Goal: Task Accomplishment & Management: Manage account settings

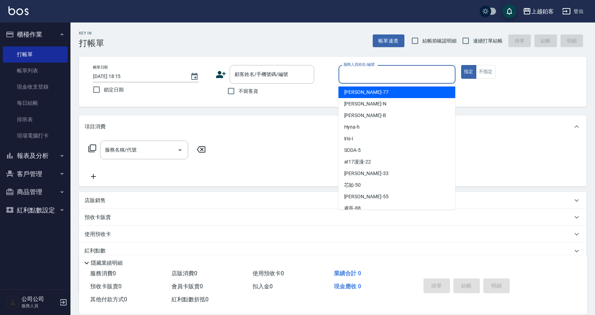
scroll to position [1, 0]
click at [362, 78] on input "服務人員姓名/編號" at bounding box center [396, 74] width 111 height 12
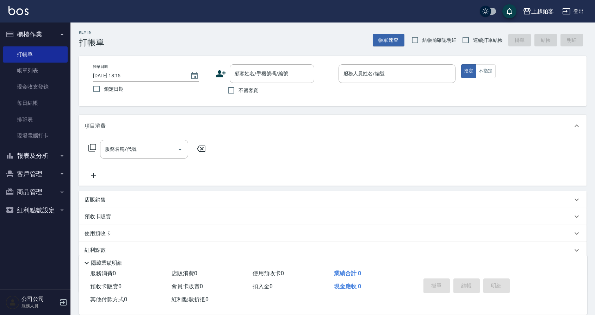
click at [240, 92] on span "不留客資" at bounding box center [248, 90] width 20 height 7
click at [238, 92] on input "不留客資" at bounding box center [231, 90] width 15 height 15
checkbox input "true"
drag, startPoint x: 460, startPoint y: 40, endPoint x: 438, endPoint y: 57, distance: 28.0
click at [460, 40] on input "連續打單結帳" at bounding box center [465, 40] width 15 height 15
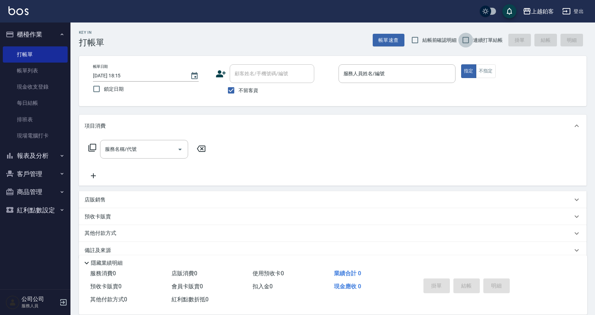
checkbox input "true"
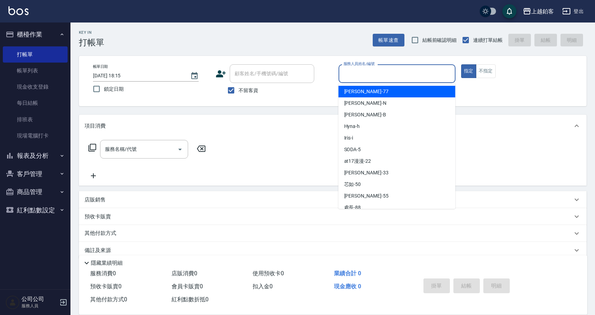
click at [420, 69] on input "服務人員姓名/編號" at bounding box center [396, 74] width 111 height 12
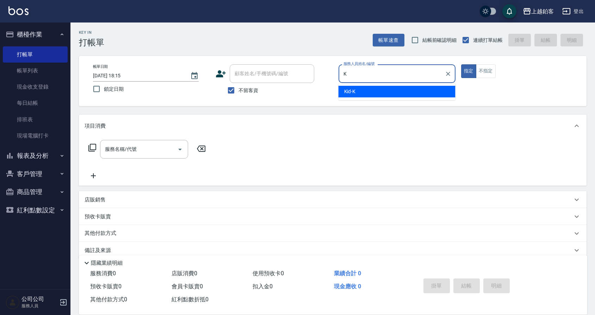
type input "Kid-K"
type button "true"
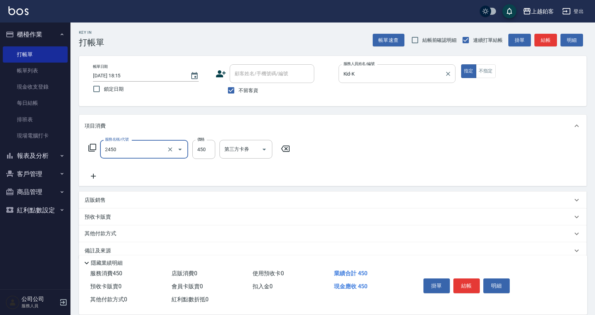
type input "C剪髮套餐(2450)"
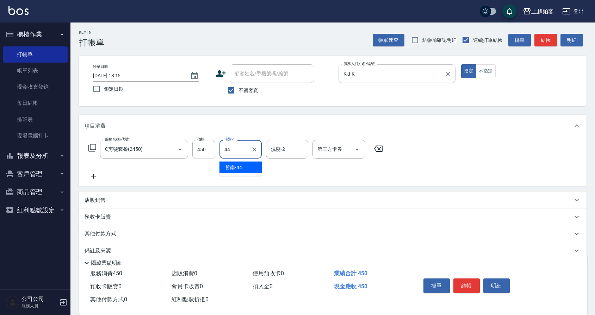
type input "哲南-44"
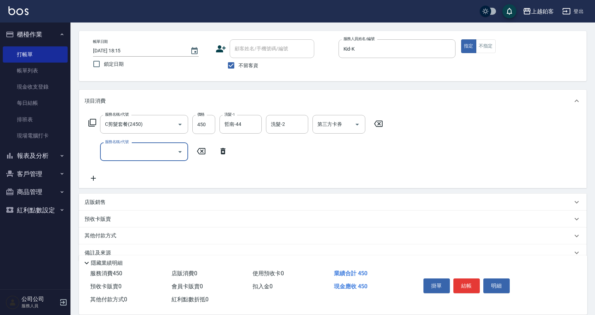
scroll to position [27, 0]
drag, startPoint x: 472, startPoint y: 284, endPoint x: 466, endPoint y: 274, distance: 12.1
click at [469, 280] on button "結帳" at bounding box center [466, 286] width 26 height 15
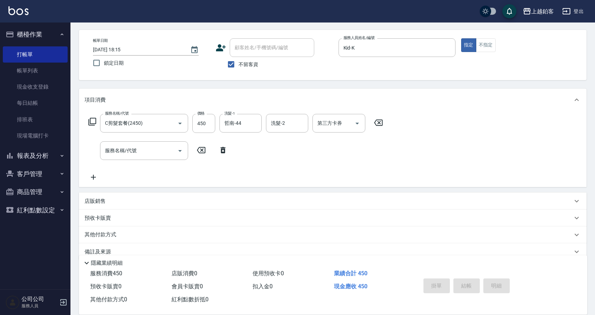
type input "2025/09/05 21:06"
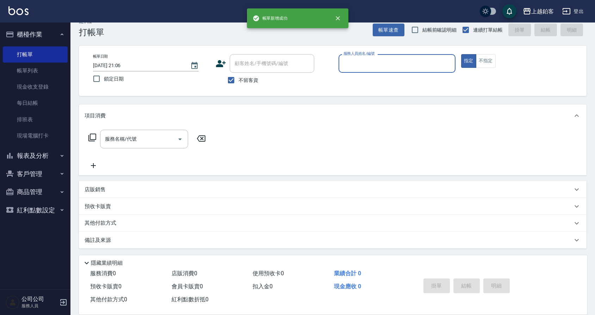
scroll to position [11, 0]
type input "SODA-5"
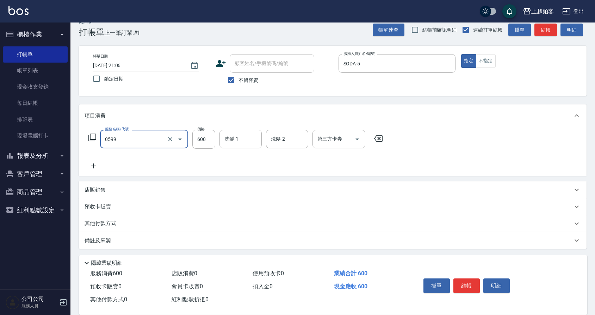
type input "精油-599(0599)"
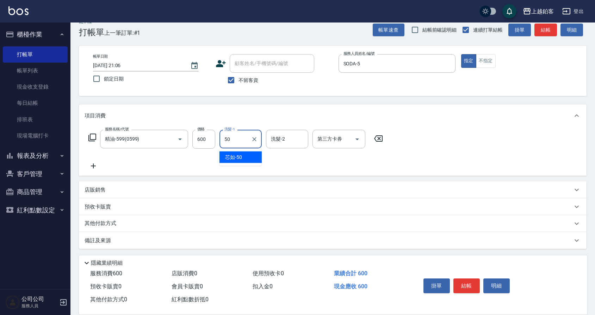
type input "芯如-50"
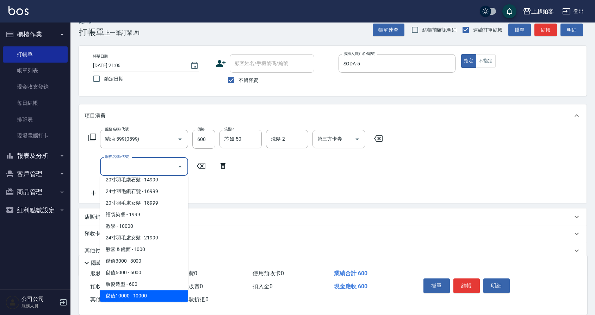
scroll to position [3, 0]
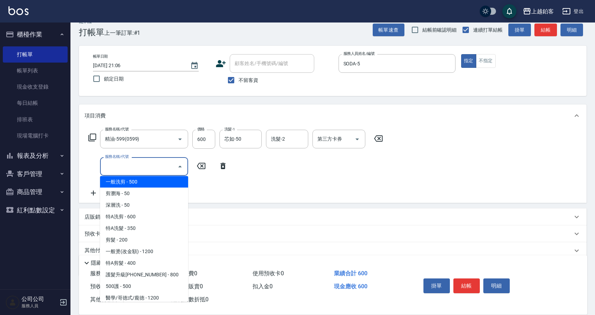
type input "一般洗剪(5)"
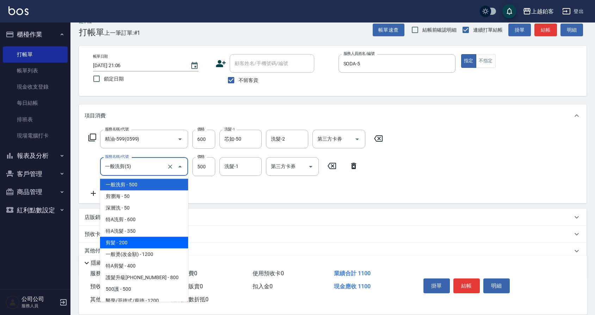
type input "200"
type input "剪髮(200)"
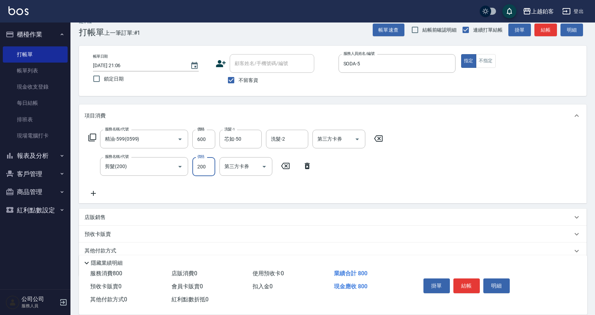
click at [206, 167] on input "200" at bounding box center [203, 166] width 23 height 19
type input "500"
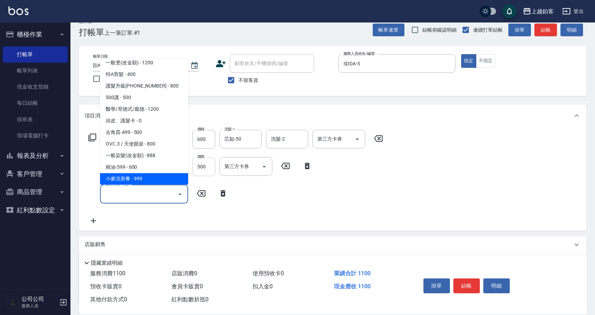
scroll to position [86, 0]
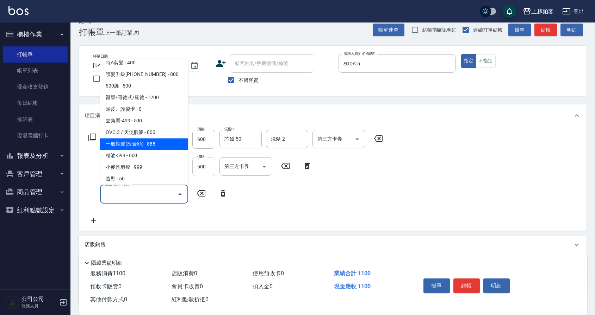
type input "一般染髮(改金額)(501)"
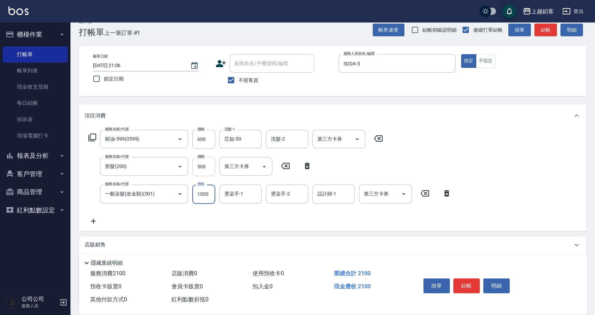
type input "1000"
type input "芯如-50"
type input "SODA-5"
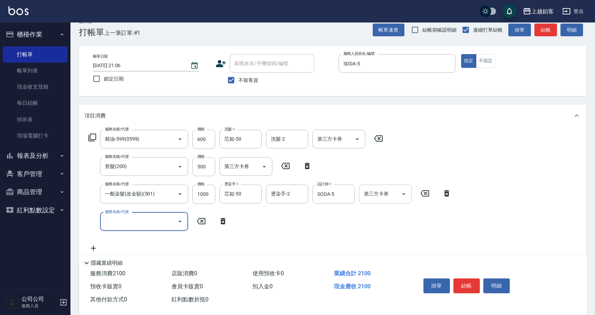
click at [402, 200] on div at bounding box center [403, 194] width 11 height 19
drag, startPoint x: 407, startPoint y: 196, endPoint x: 406, endPoint y: 200, distance: 4.0
click at [407, 196] on icon "Open" at bounding box center [403, 194] width 8 height 8
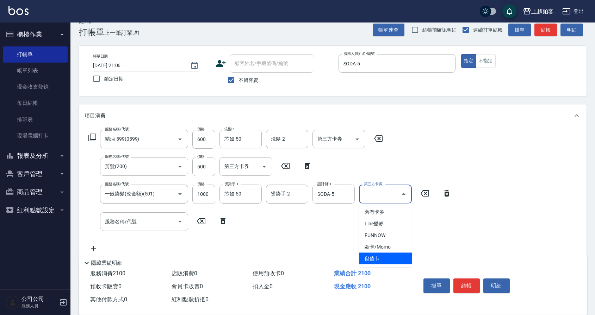
click at [370, 258] on span "儲值卡" at bounding box center [385, 259] width 53 height 12
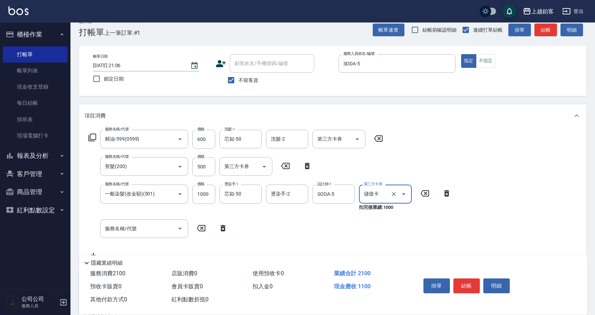
type input "儲值卡"
click at [269, 166] on button "Open" at bounding box center [263, 166] width 11 height 11
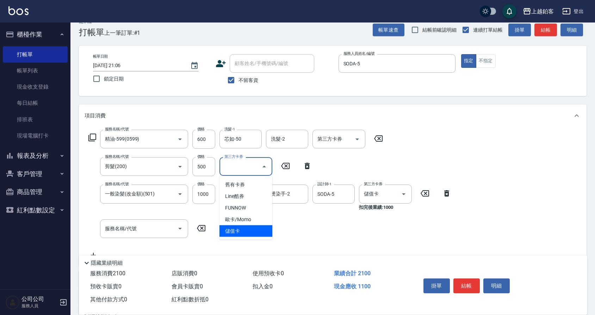
click at [243, 231] on span "儲值卡" at bounding box center [245, 232] width 53 height 12
type input "儲值卡"
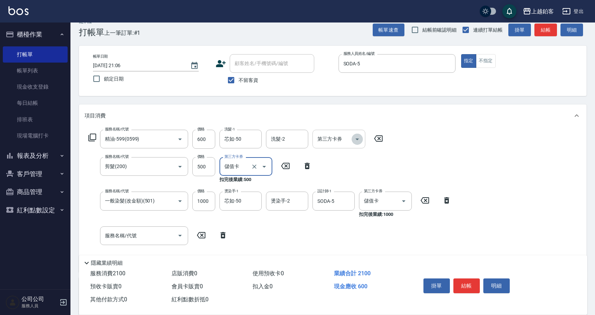
click at [358, 139] on icon "Open" at bounding box center [357, 140] width 4 height 2
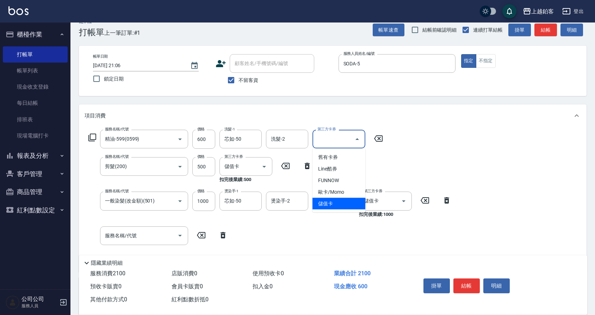
drag, startPoint x: 332, startPoint y: 202, endPoint x: 444, endPoint y: 166, distance: 117.4
click at [332, 202] on span "儲值卡" at bounding box center [338, 204] width 53 height 12
type input "儲值卡"
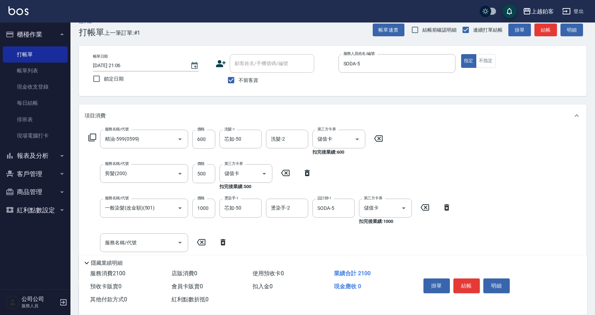
drag, startPoint x: 565, startPoint y: 123, endPoint x: 539, endPoint y: 163, distance: 47.3
click at [565, 125] on div "項目消費" at bounding box center [332, 116] width 507 height 23
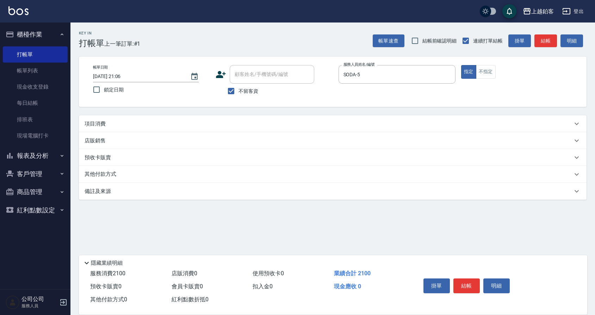
scroll to position [0, 0]
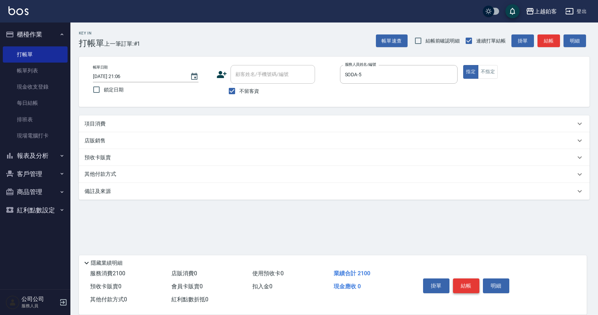
click at [463, 287] on button "結帳" at bounding box center [466, 286] width 26 height 15
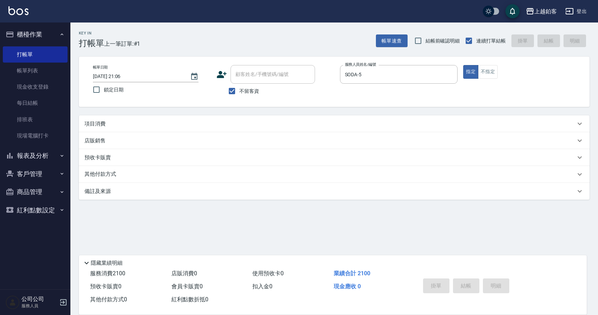
type input "2025/09/05 21:07"
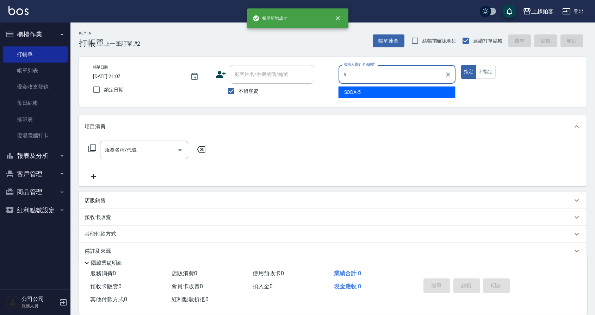
type input "SODA-5"
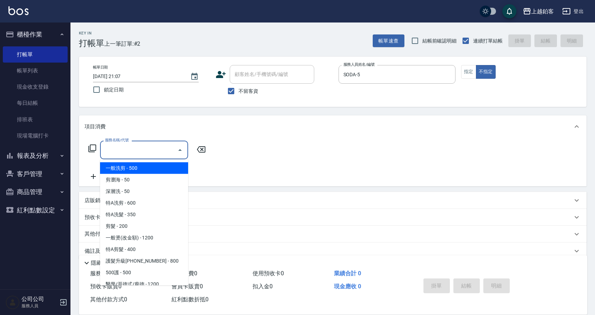
type input "一般洗剪(5)"
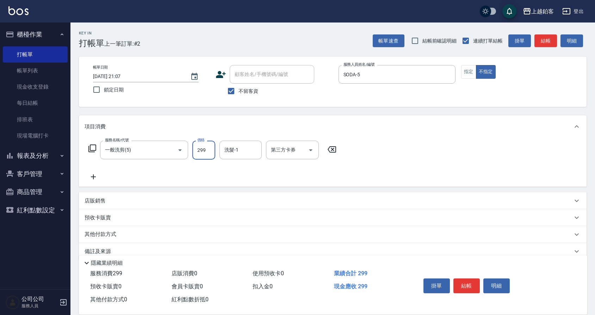
type input "299"
type input "哲南-44"
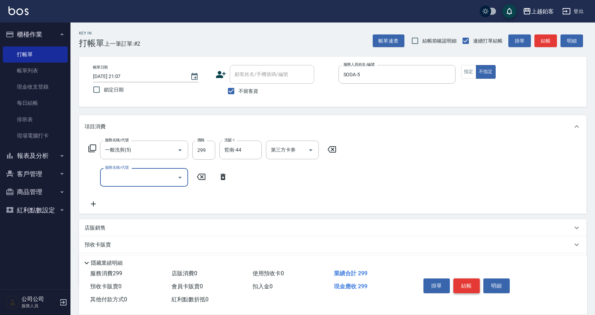
click at [473, 287] on button "結帳" at bounding box center [466, 286] width 26 height 15
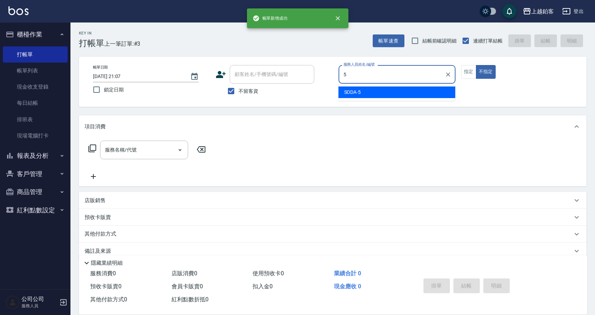
type input "SODA-5"
type button "false"
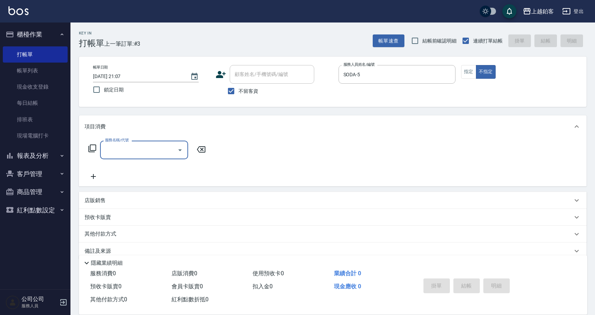
scroll to position [1, 0]
click at [459, 70] on div "帳單日期 2025/09/05 21:07 鎖定日期 顧客姓名/手機號碼/編號 顧客姓名/手機號碼/編號 不留客資 服務人員姓名/編號 SODA-5 服務人員…" at bounding box center [332, 80] width 490 height 33
click at [462, 69] on button "指定" at bounding box center [468, 71] width 15 height 14
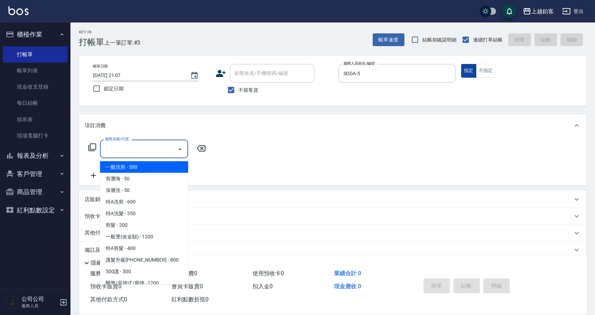
type input "一般洗剪(5)"
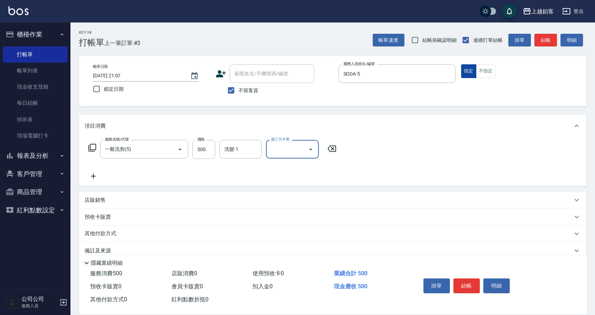
scroll to position [3, 0]
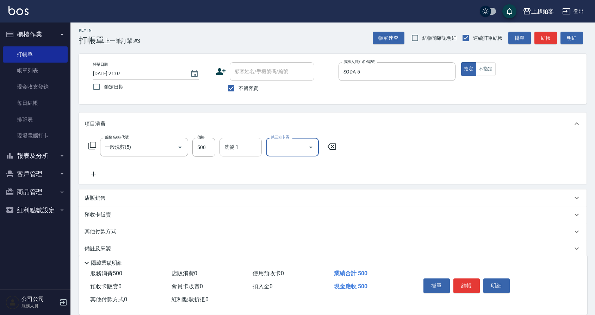
click at [244, 143] on input "洗髮-1" at bounding box center [240, 147] width 36 height 12
type input "芯如-50"
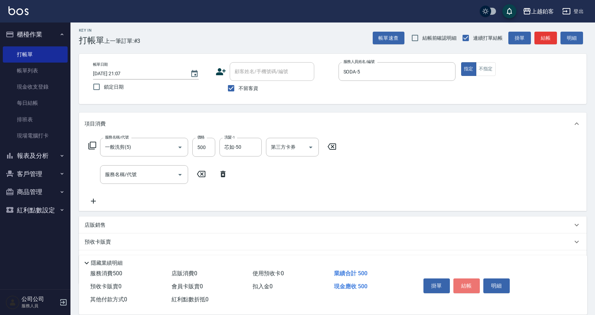
drag, startPoint x: 465, startPoint y: 285, endPoint x: 450, endPoint y: 272, distance: 20.7
click at [465, 285] on button "結帳" at bounding box center [466, 286] width 26 height 15
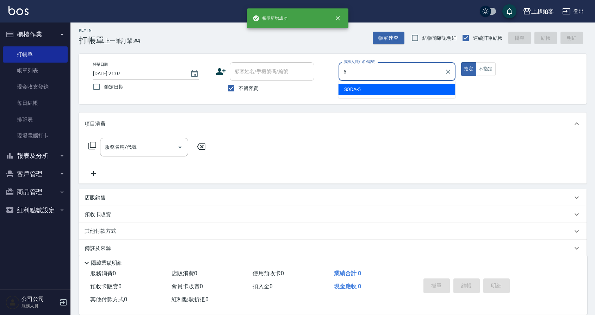
type input "SODA-5"
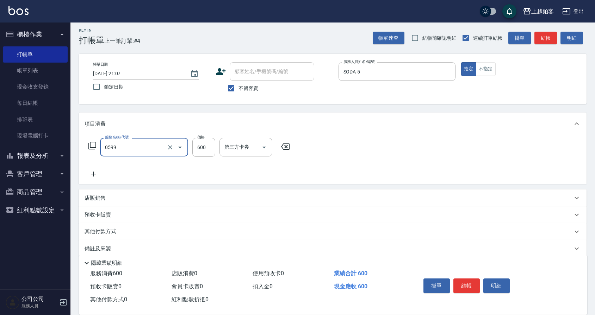
type input "精油-599(0599)"
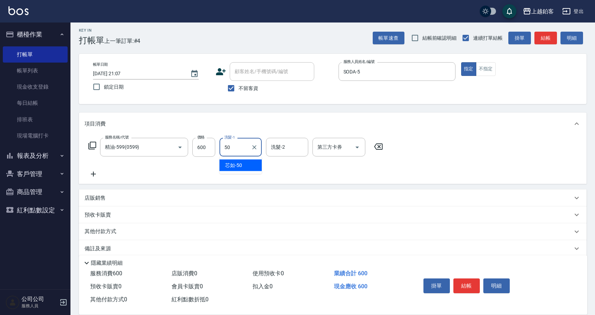
type input "芯如-50"
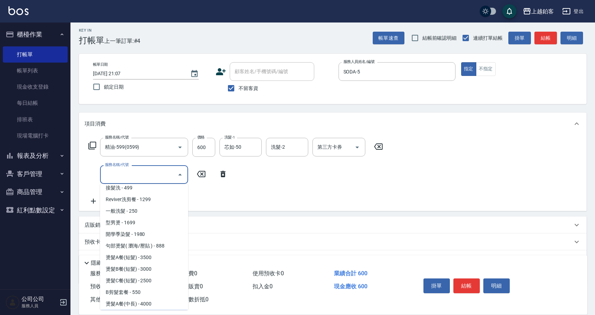
scroll to position [237, 0]
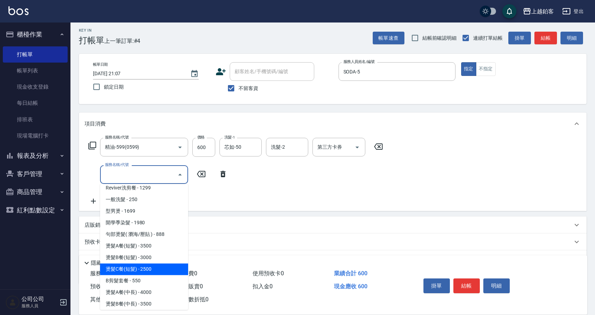
type input "燙髮C餐(短髮)(2203)"
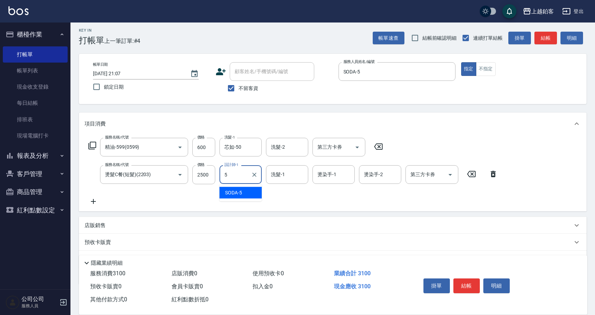
type input "SODA-5"
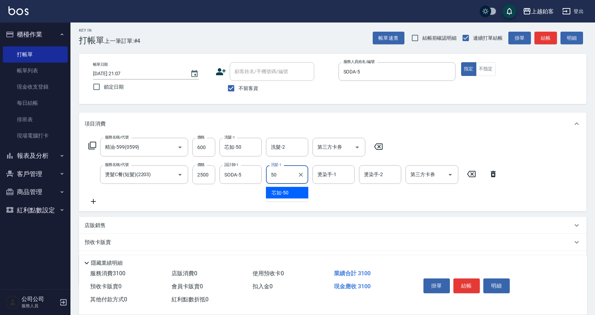
type input "芯如-50"
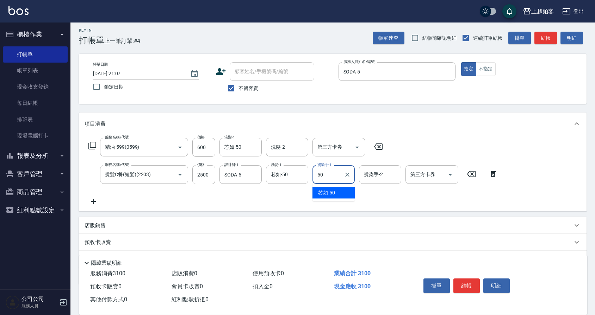
type input "芯如-50"
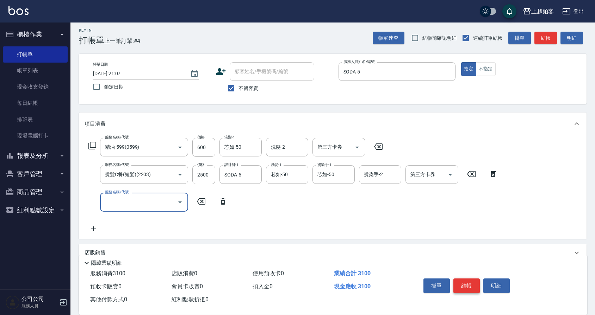
click at [470, 285] on button "結帳" at bounding box center [466, 286] width 26 height 15
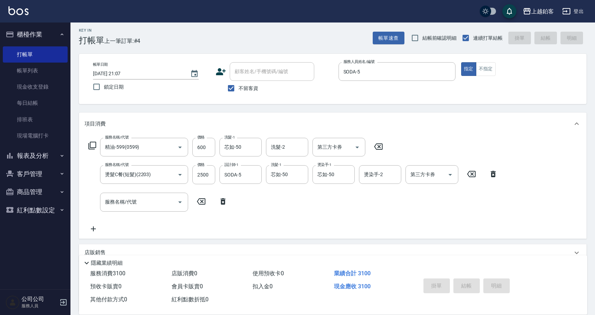
type input "2025/09/05 21:08"
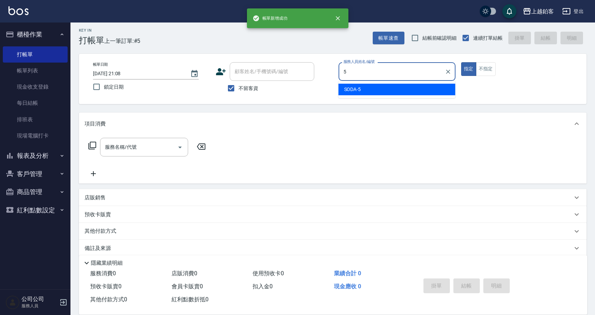
type input "SODA-5"
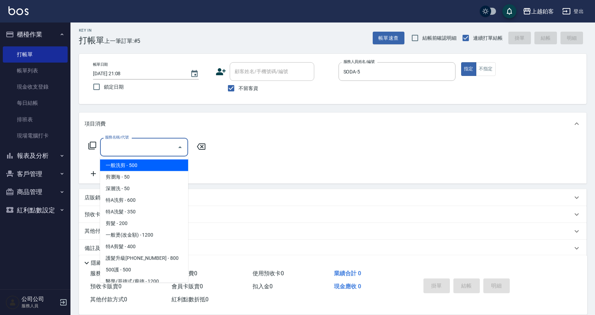
type input "一般洗剪(5)"
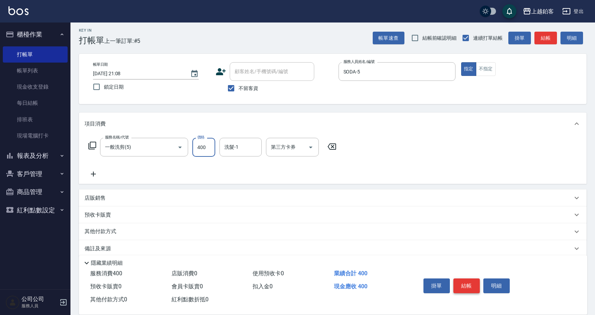
type input "400"
type input "芯如-50"
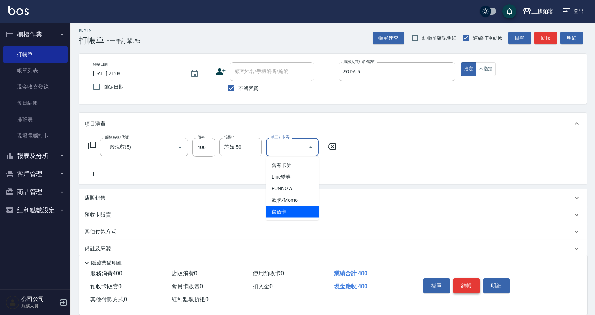
type input "儲值卡"
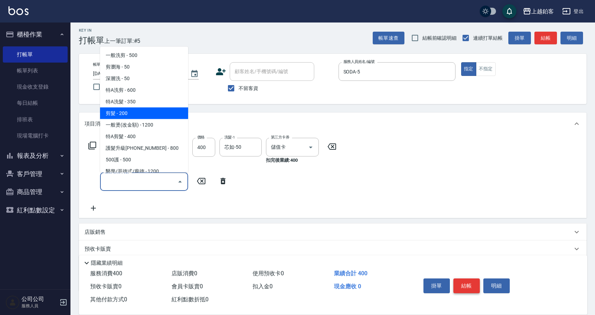
type input "剪髮(200)"
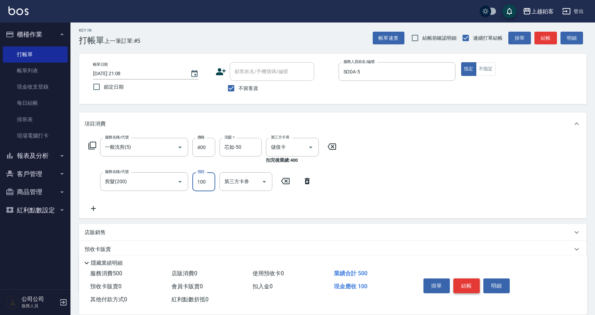
type input "100"
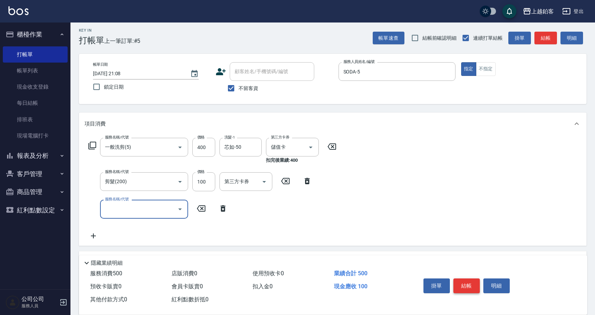
click at [472, 284] on button "結帳" at bounding box center [466, 286] width 26 height 15
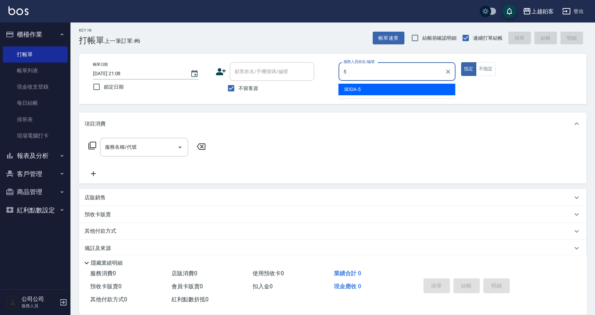
type input "SODA-5"
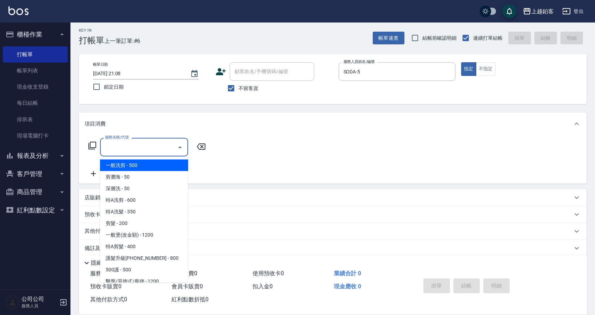
type input "一般洗剪(5)"
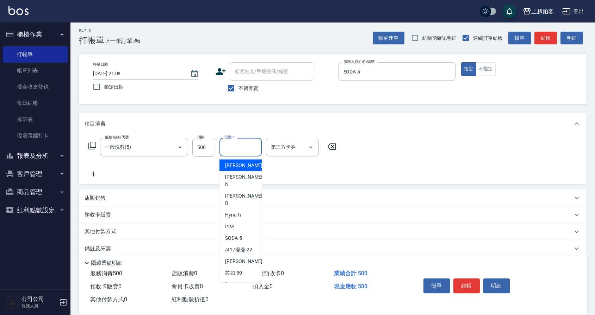
click at [245, 149] on input "洗髮-1" at bounding box center [240, 147] width 36 height 12
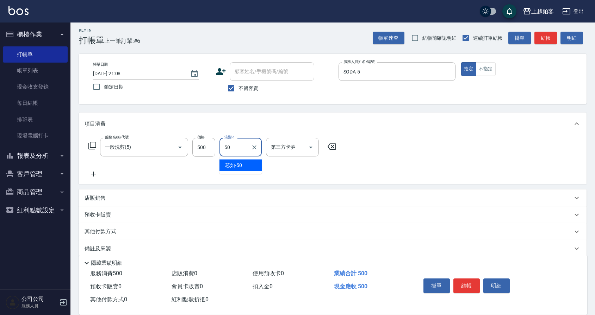
type input "芯如-50"
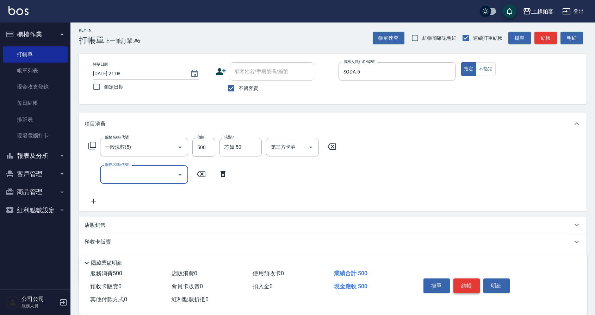
click at [474, 284] on button "結帳" at bounding box center [466, 286] width 26 height 15
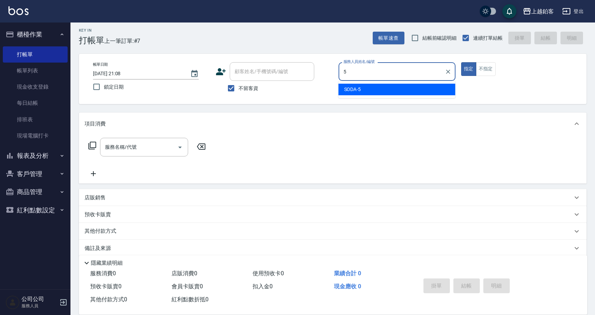
type input "SODA-5"
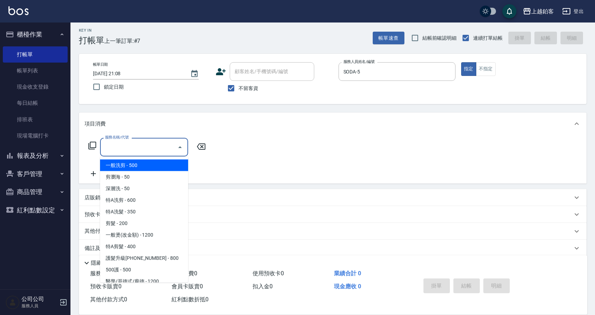
type input "一般洗剪(5)"
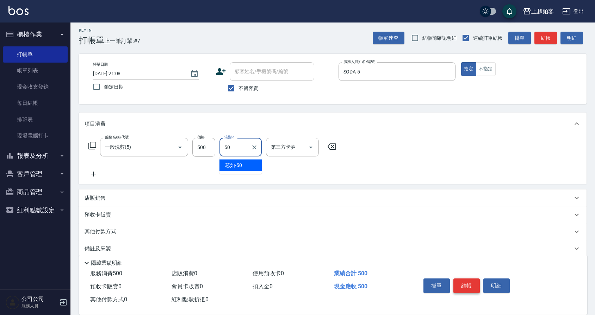
type input "芯如-50"
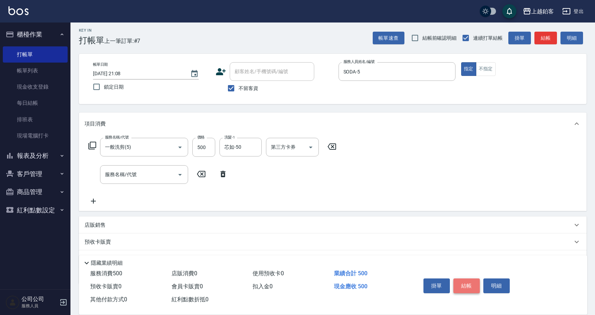
click at [469, 291] on button "結帳" at bounding box center [466, 286] width 26 height 15
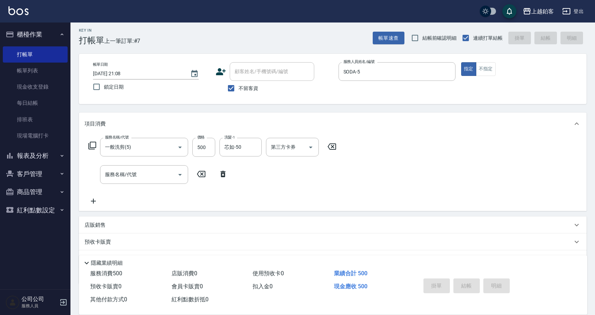
type input "2025/09/05 21:09"
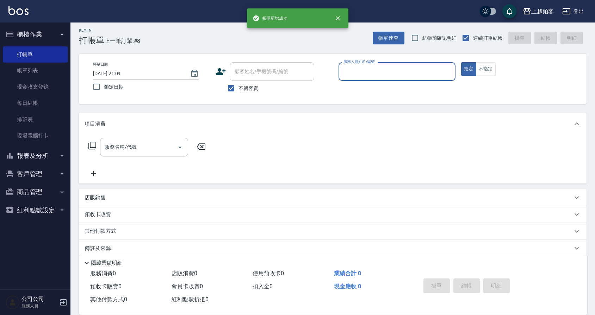
type input "5"
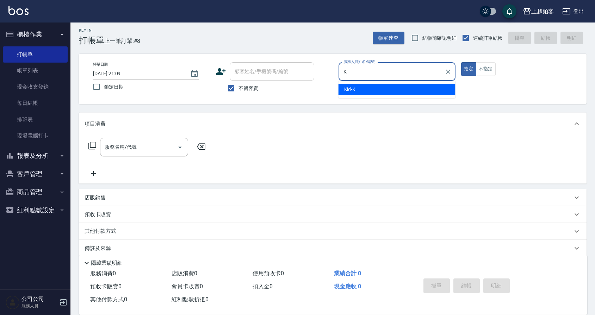
type input "Kid-K"
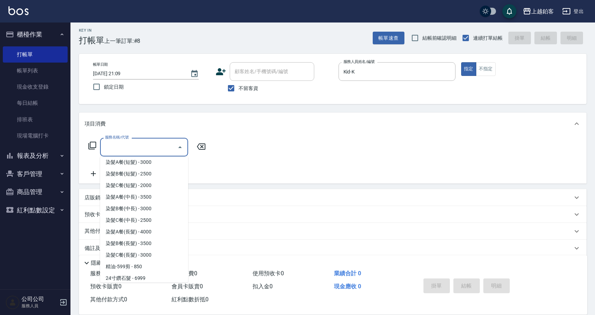
scroll to position [560, 0]
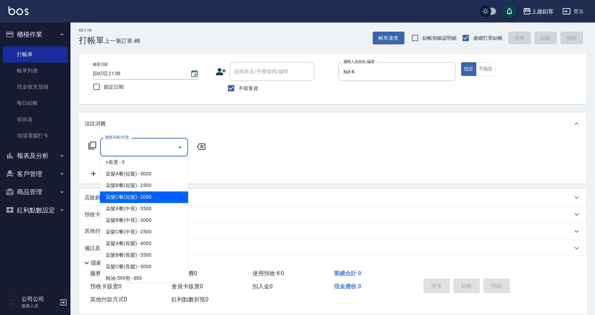
type input "染髮C餐(短髮)(5203)"
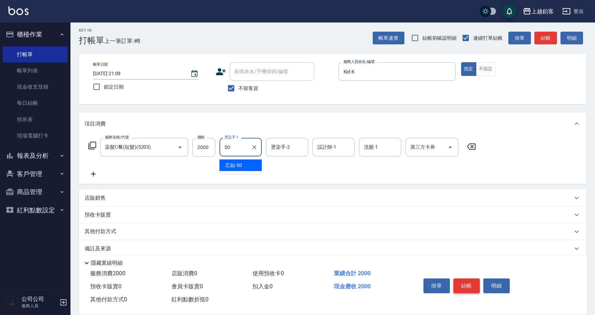
type input "芯如-50"
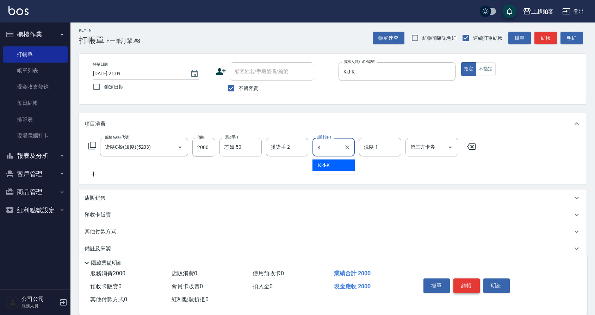
type input "Kid-K"
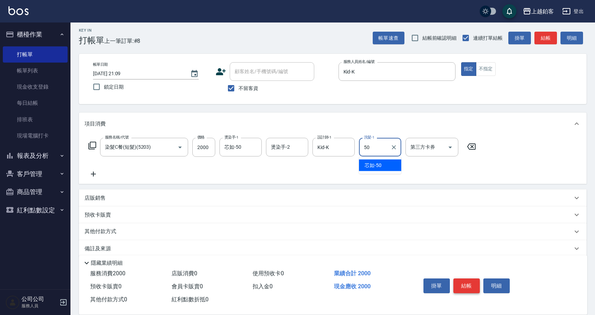
type input "芯如-50"
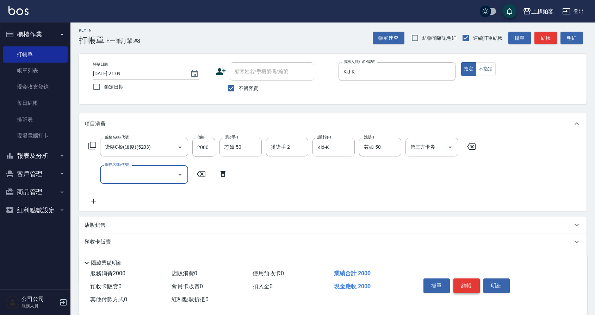
click at [457, 286] on button "結帳" at bounding box center [466, 286] width 26 height 15
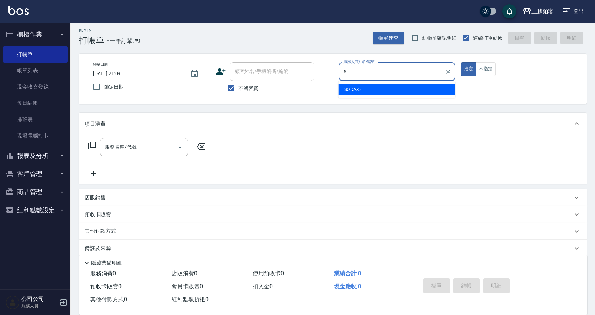
type input "SODA-5"
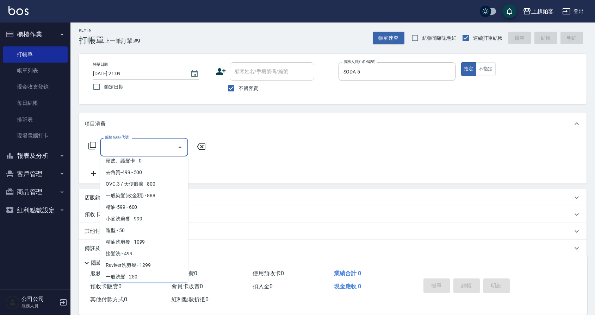
scroll to position [156, 0]
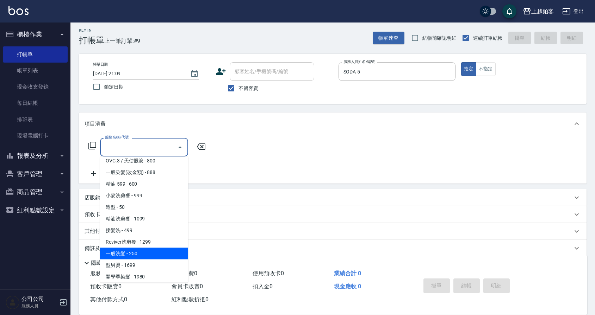
type input "一般洗髮(1300)"
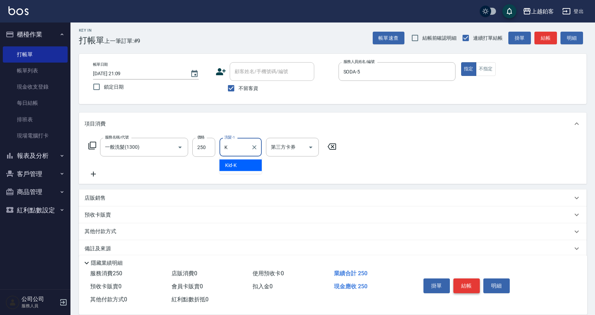
type input "Kid-K"
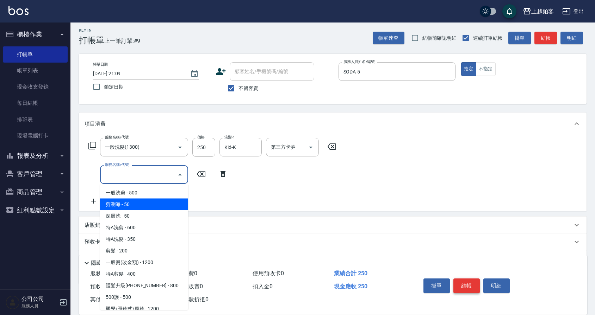
type input "剪瀏海(0050)"
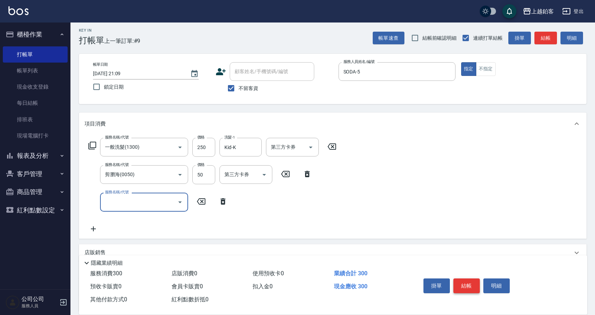
click at [470, 290] on button "結帳" at bounding box center [466, 286] width 26 height 15
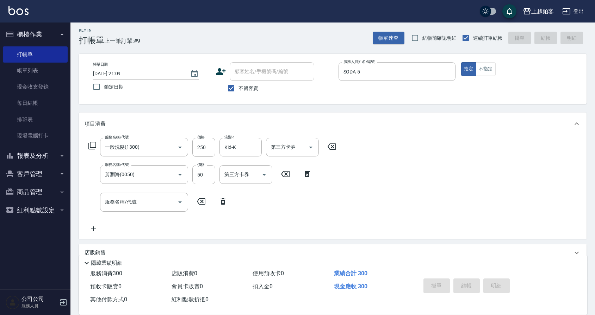
type input "2025/09/05 21:10"
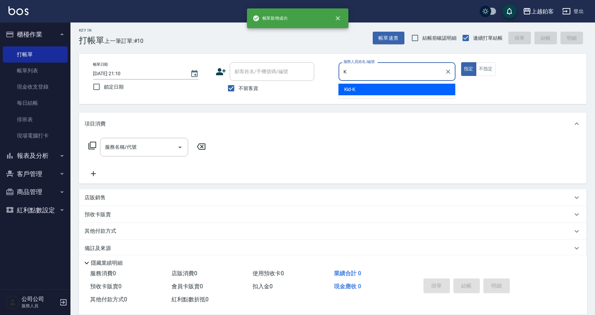
type input "Kid-K"
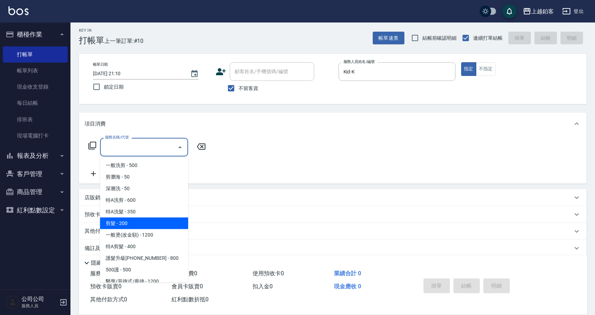
type input "剪髮(200)"
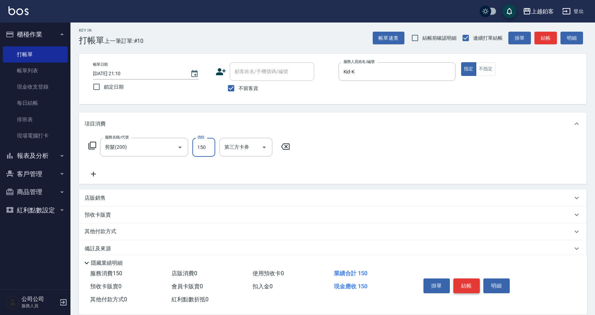
type input "150"
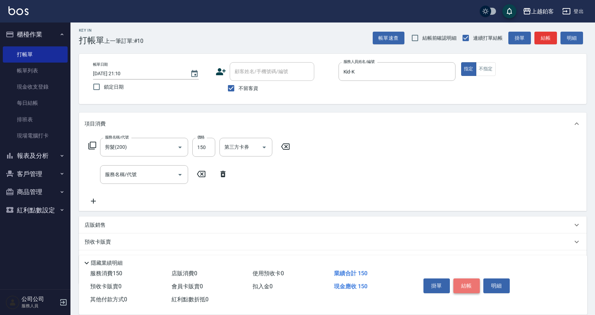
click at [467, 285] on button "結帳" at bounding box center [466, 286] width 26 height 15
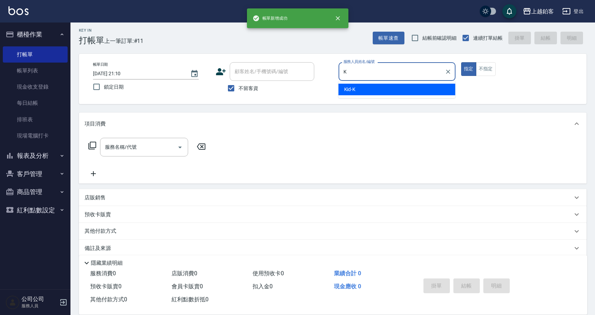
type input "Kid-K"
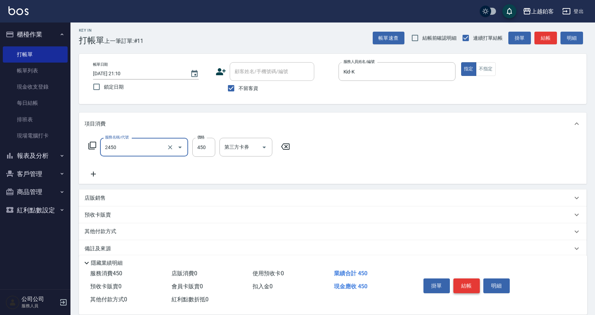
type input "C剪髮套餐(2450)"
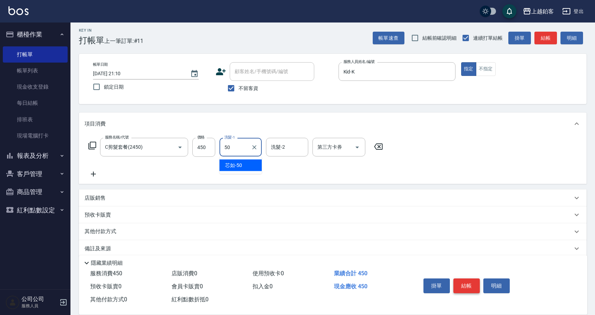
type input "芯如-50"
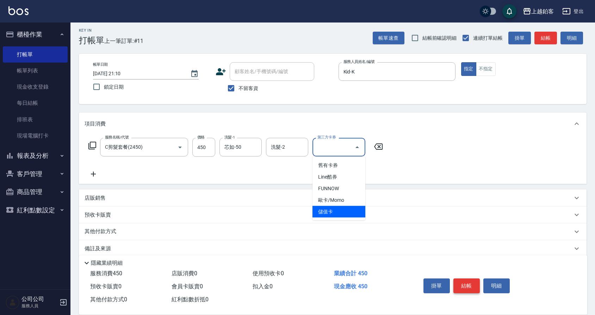
type input "儲值卡"
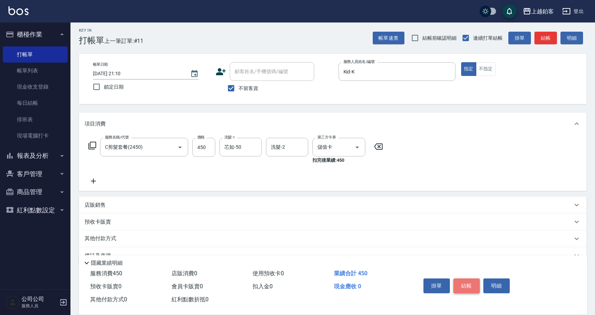
click at [475, 286] on button "結帳" at bounding box center [466, 286] width 26 height 15
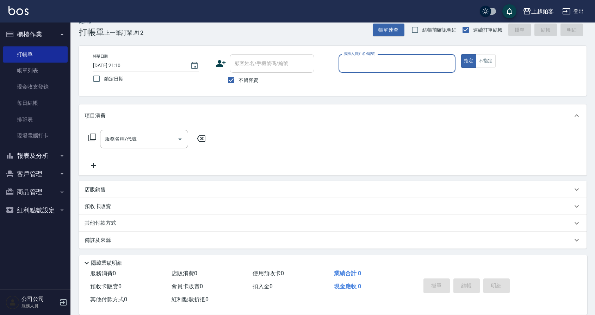
scroll to position [10, 0]
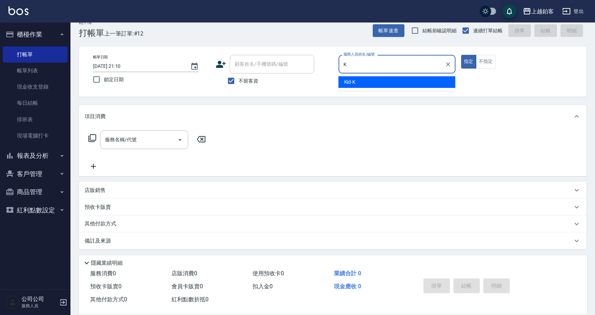
type input "Kid-K"
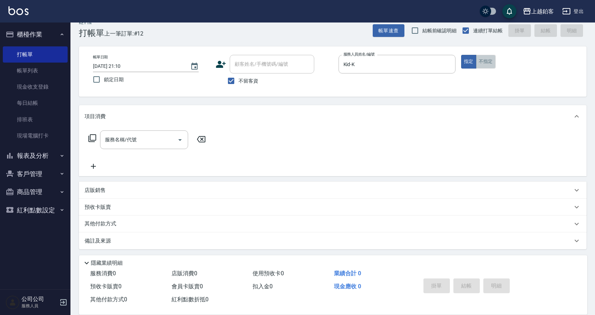
click at [492, 62] on button "不指定" at bounding box center [486, 62] width 20 height 14
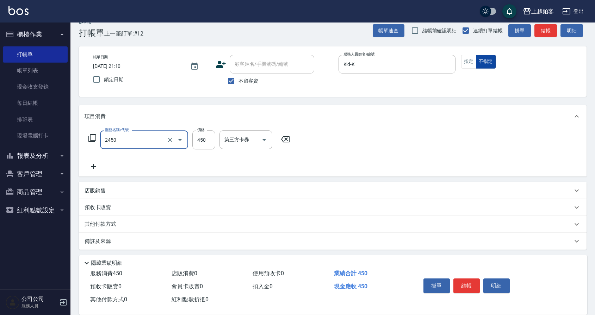
type input "C剪髮套餐(2450)"
type input "450"
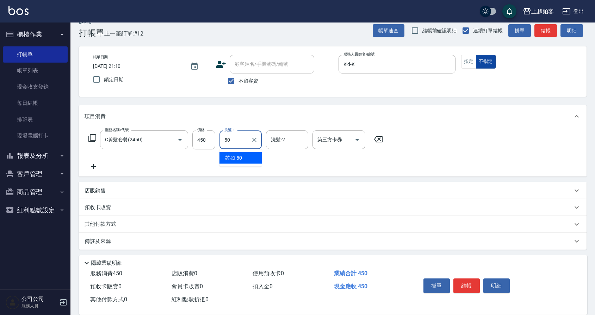
type input "芯如-50"
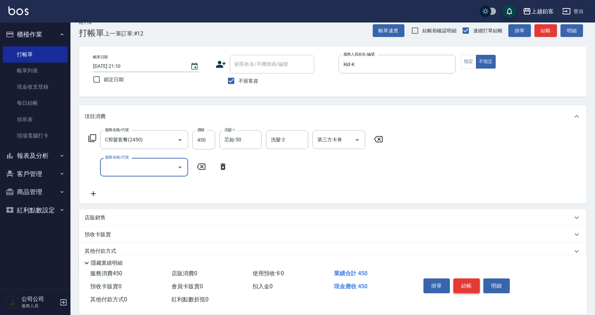
click at [463, 288] on button "結帳" at bounding box center [466, 286] width 26 height 15
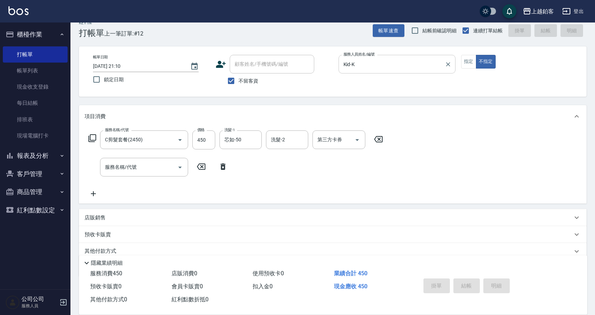
type input "2025/09/05 21:21"
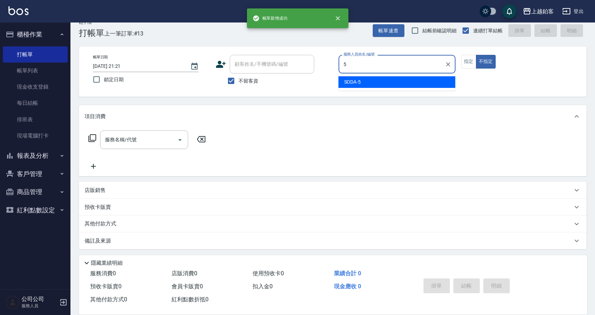
type input "SODA-5"
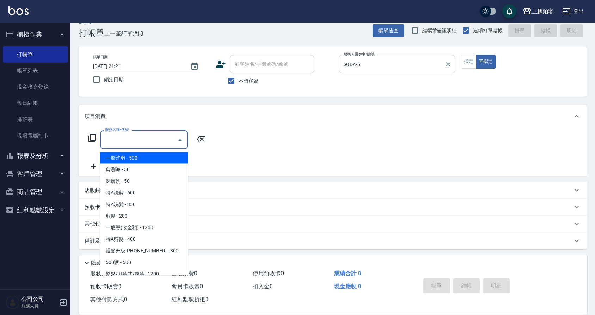
type input "一般洗剪(5)"
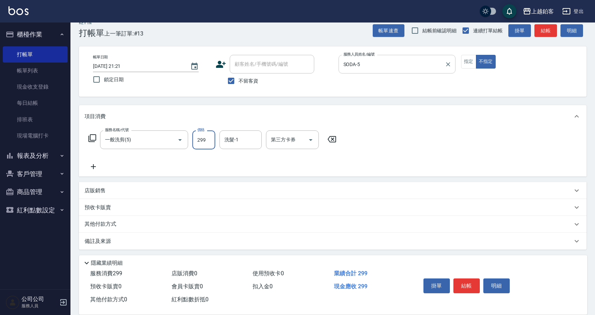
type input "299"
type input "哲南-44"
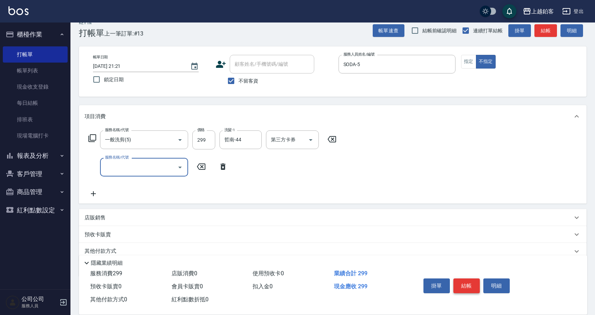
click at [464, 285] on button "結帳" at bounding box center [466, 286] width 26 height 15
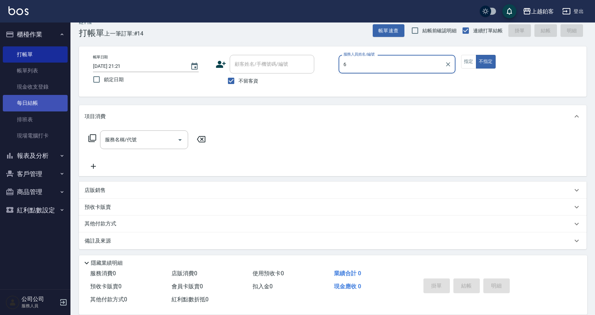
type input "6"
click at [36, 106] on link "每日結帳" at bounding box center [35, 103] width 65 height 16
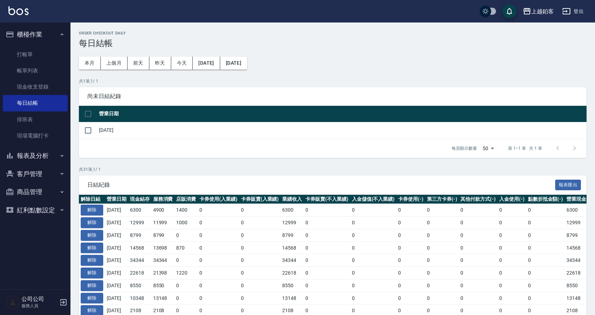
click at [105, 129] on td "[DATE]" at bounding box center [341, 130] width 489 height 17
click at [82, 132] on input "checkbox" at bounding box center [88, 130] width 15 height 15
checkbox input "true"
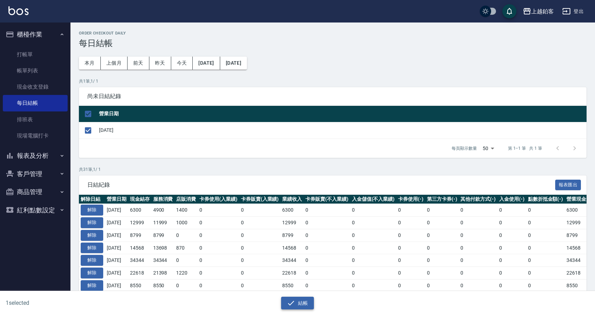
click at [304, 308] on button "結帳" at bounding box center [297, 303] width 33 height 13
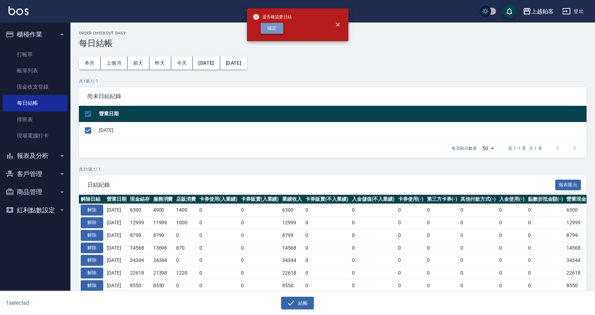
click at [272, 25] on button "確定" at bounding box center [271, 28] width 23 height 11
checkbox input "false"
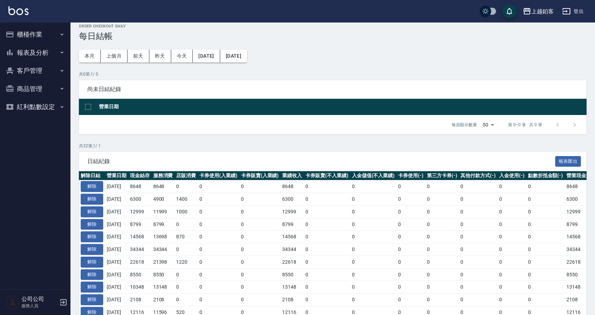
scroll to position [8, 0]
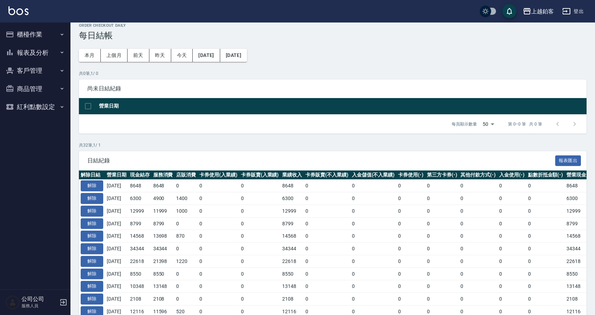
click at [39, 34] on button "櫃檯作業" at bounding box center [35, 34] width 65 height 18
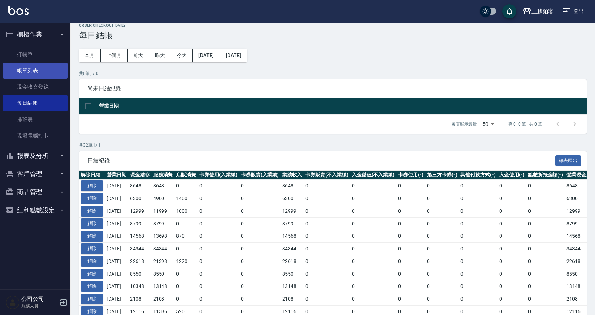
click at [36, 69] on link "帳單列表" at bounding box center [35, 71] width 65 height 16
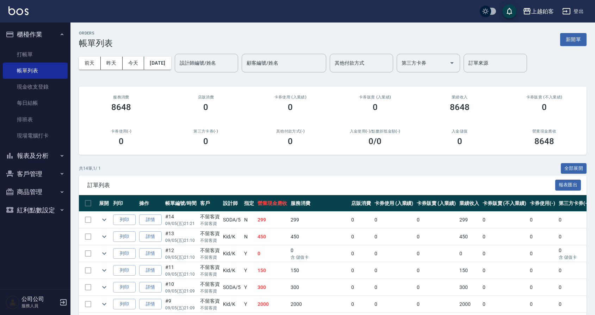
click at [23, 155] on button "報表及分析" at bounding box center [35, 156] width 65 height 18
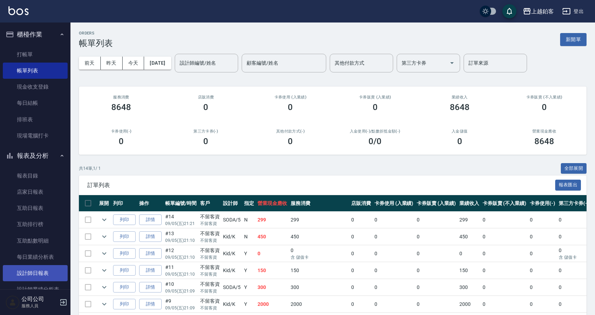
click at [45, 275] on link "設計師日報表" at bounding box center [35, 273] width 65 height 16
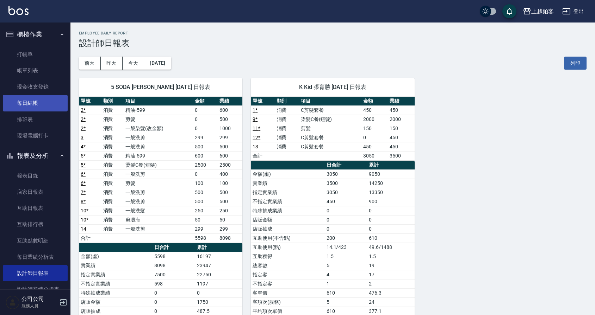
click at [20, 103] on link "每日結帳" at bounding box center [35, 103] width 65 height 16
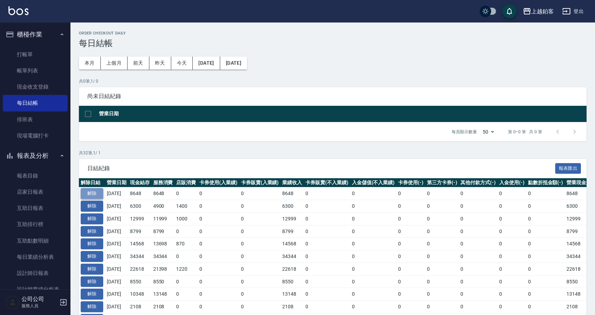
click at [100, 196] on button "解除" at bounding box center [92, 193] width 23 height 11
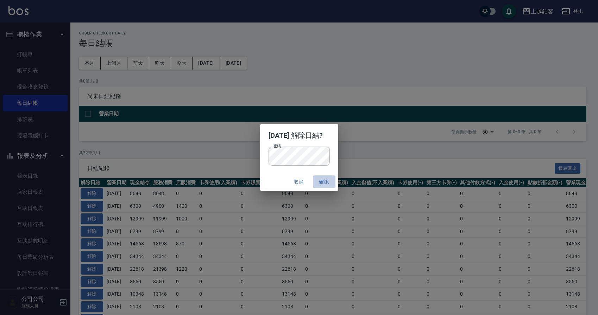
click at [335, 186] on button "確認" at bounding box center [324, 182] width 23 height 13
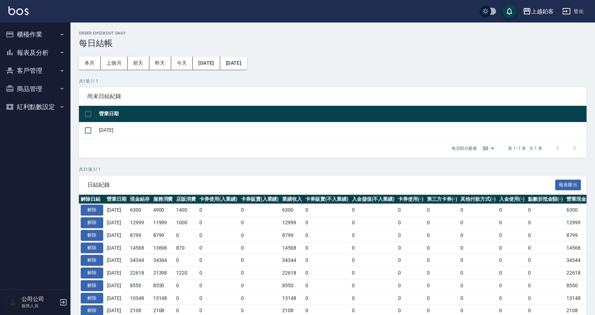
click at [30, 38] on button "櫃檯作業" at bounding box center [35, 34] width 65 height 18
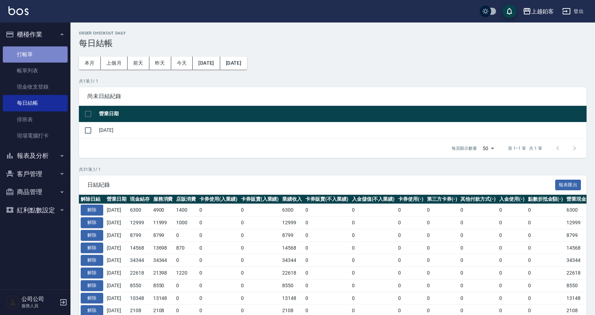
click at [44, 61] on link "打帳單" at bounding box center [35, 54] width 65 height 16
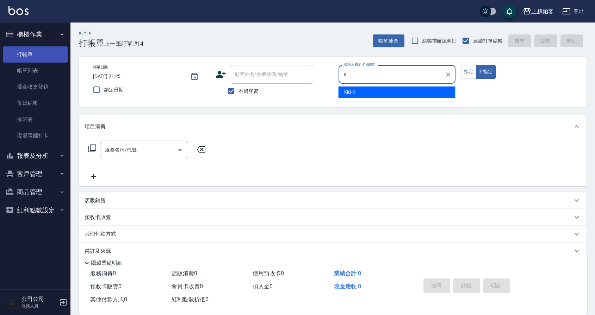
type input "Kid-K"
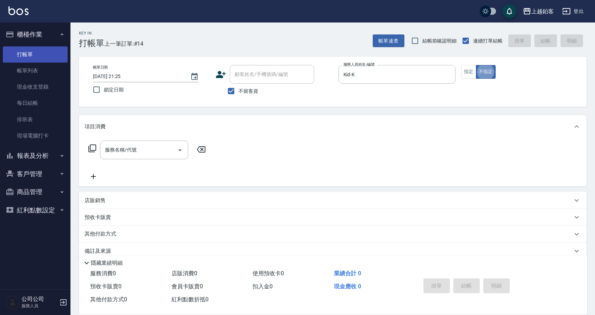
type button "false"
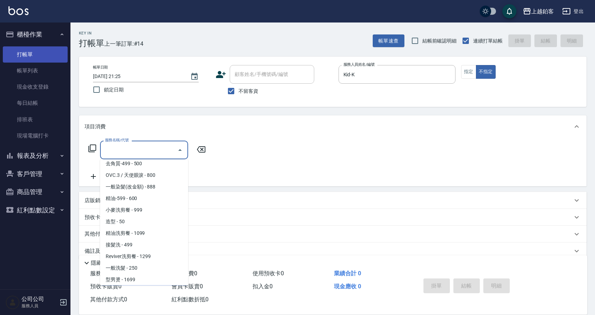
scroll to position [156, 0]
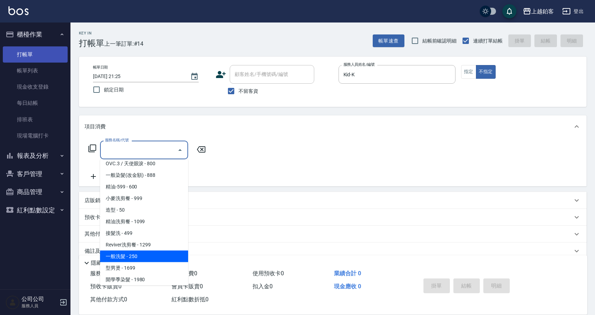
type input "一般洗髮(1300)"
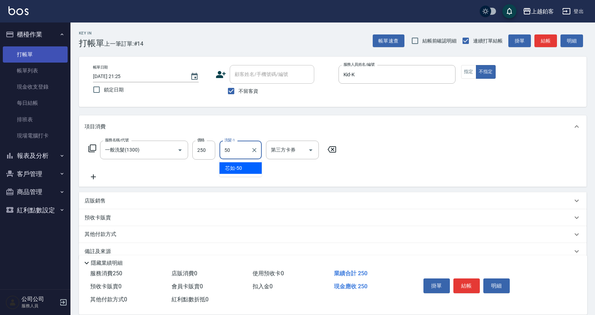
type input "芯如-50"
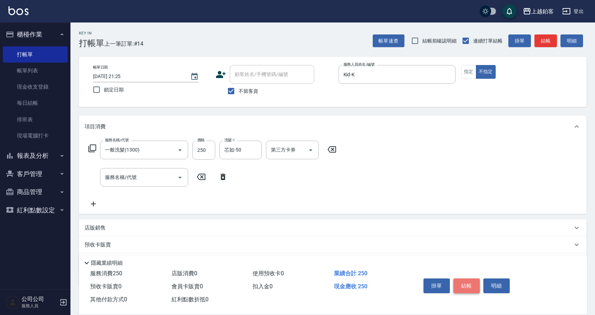
click at [462, 279] on button "結帳" at bounding box center [466, 286] width 26 height 15
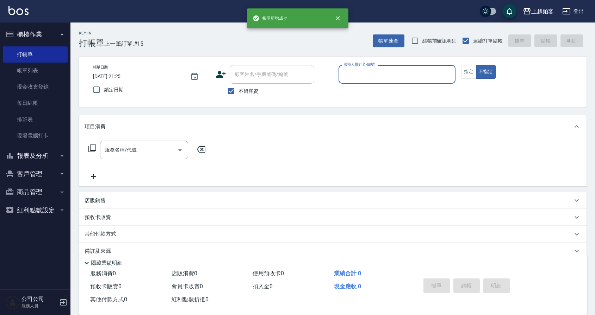
click at [399, 81] on div "服務人員姓名/編號" at bounding box center [396, 74] width 117 height 19
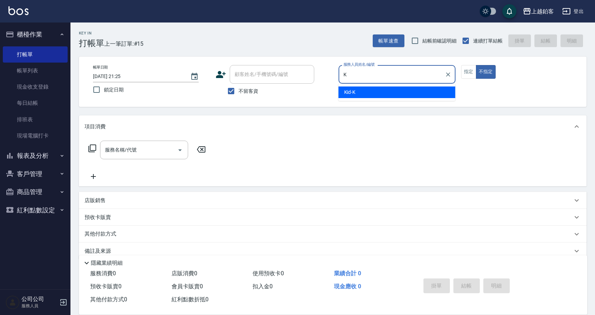
type input "Kid-K"
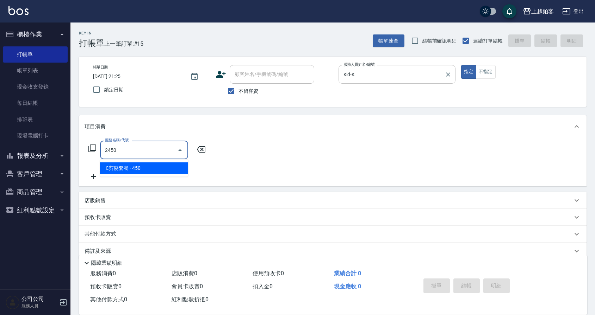
type input "C剪髮套餐(2450)"
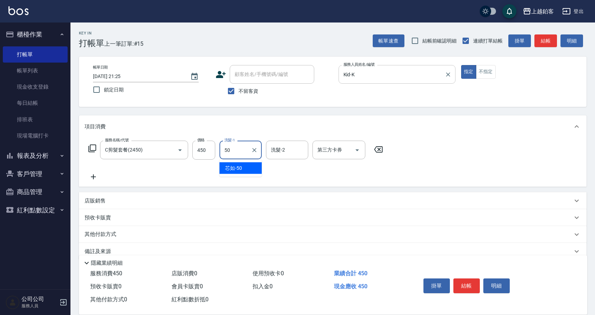
type input "芯如-50"
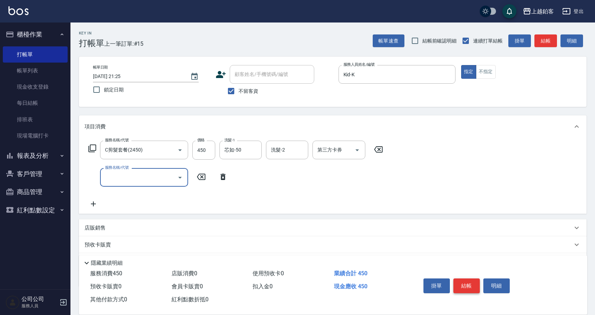
click at [463, 282] on button "結帳" at bounding box center [466, 286] width 26 height 15
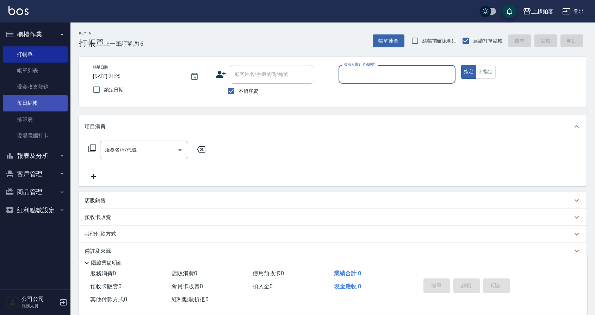
click at [43, 97] on link "每日結帳" at bounding box center [35, 103] width 65 height 16
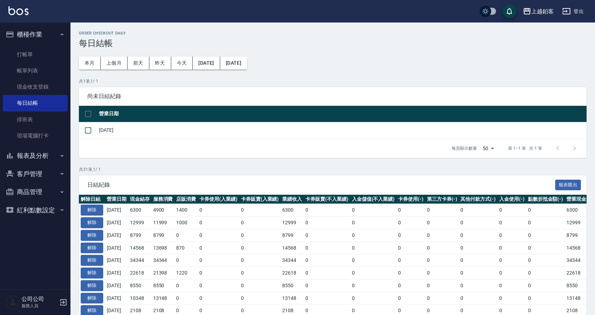
click at [102, 133] on td "[DATE]" at bounding box center [341, 130] width 489 height 17
click at [86, 134] on input "checkbox" at bounding box center [88, 130] width 15 height 15
checkbox input "true"
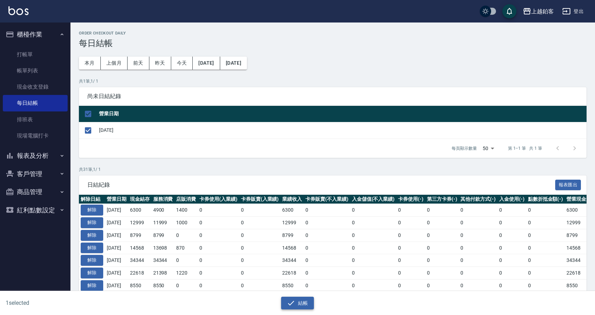
click at [290, 308] on button "結帳" at bounding box center [297, 303] width 33 height 13
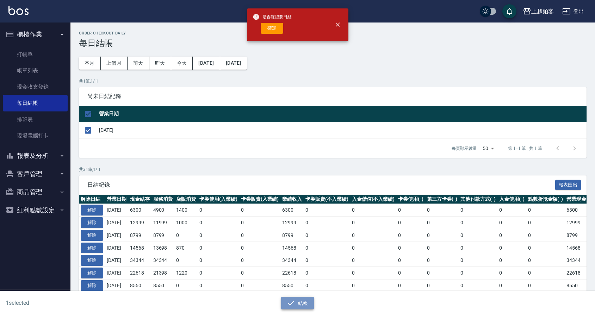
click at [291, 305] on icon "button" at bounding box center [291, 303] width 8 height 8
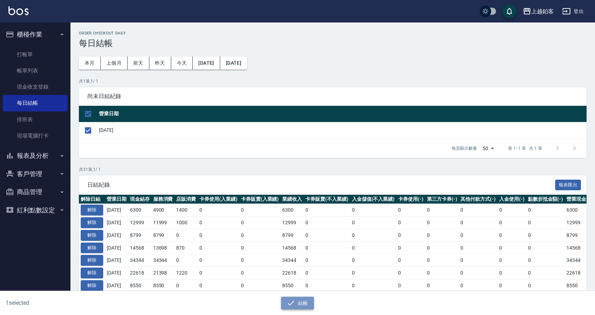
click at [295, 298] on button "結帳" at bounding box center [297, 303] width 33 height 13
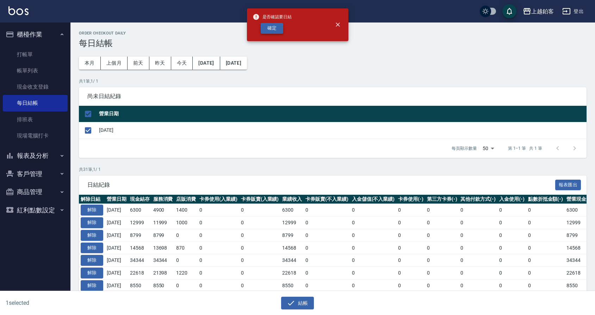
click at [273, 27] on button "確定" at bounding box center [271, 28] width 23 height 11
checkbox input "false"
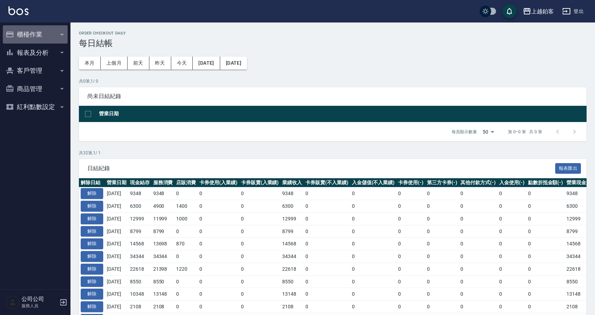
click at [30, 32] on button "櫃檯作業" at bounding box center [35, 34] width 65 height 18
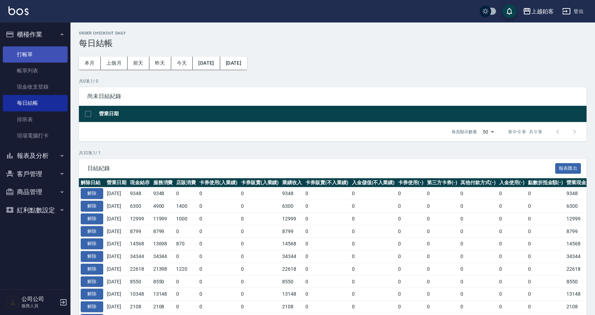
click at [31, 55] on link "打帳單" at bounding box center [35, 54] width 65 height 16
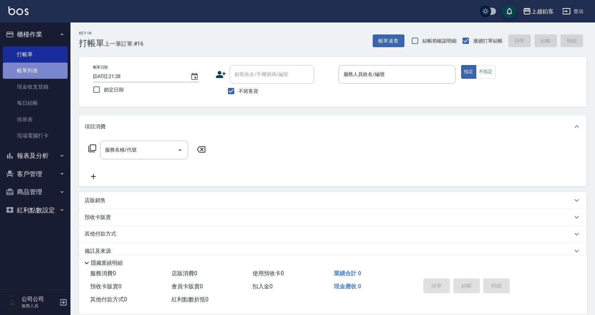
click at [31, 75] on link "帳單列表" at bounding box center [35, 71] width 65 height 16
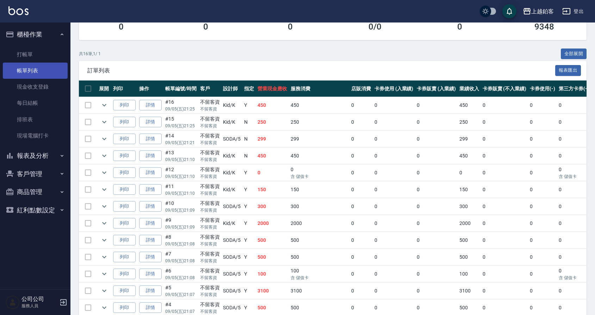
scroll to position [117, 0]
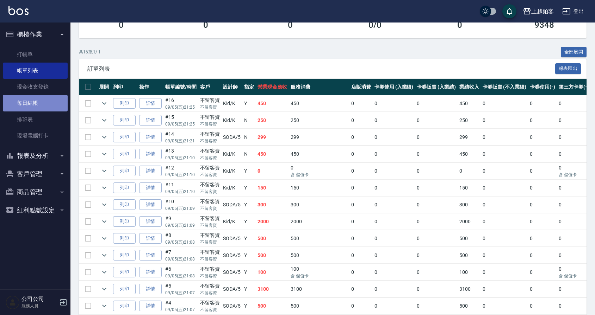
click at [41, 109] on link "每日結帳" at bounding box center [35, 103] width 65 height 16
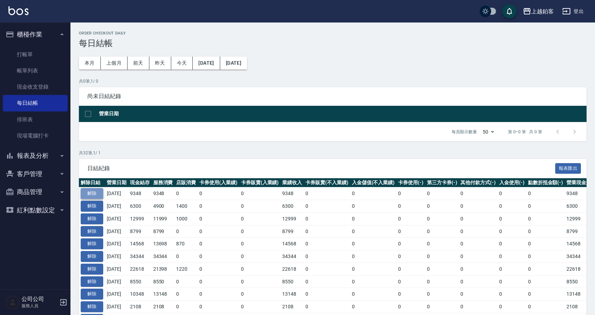
click at [92, 193] on button "解除" at bounding box center [92, 193] width 23 height 11
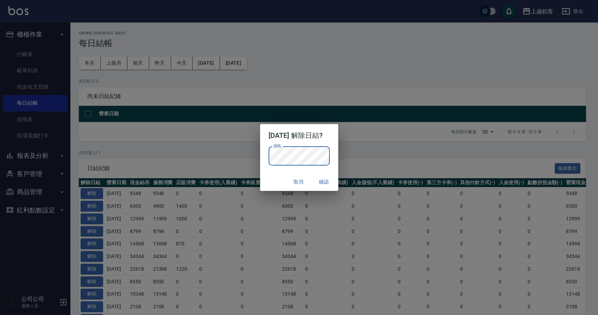
click at [329, 179] on button "確認" at bounding box center [324, 182] width 23 height 13
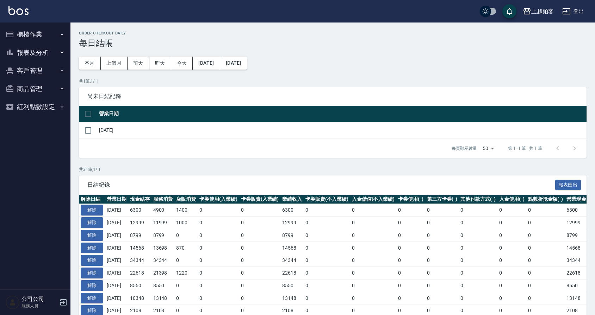
click at [32, 39] on button "櫃檯作業" at bounding box center [35, 34] width 65 height 18
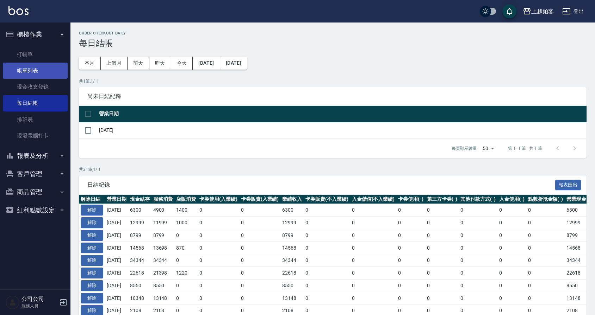
click at [36, 73] on link "帳單列表" at bounding box center [35, 71] width 65 height 16
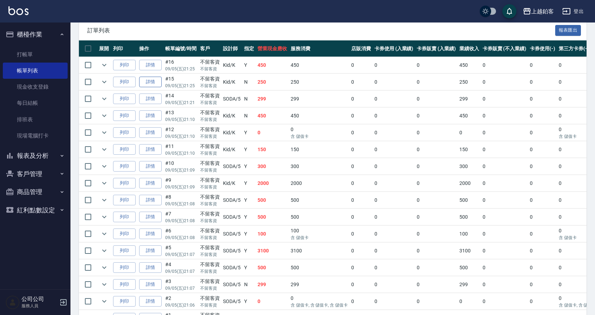
scroll to position [156, 0]
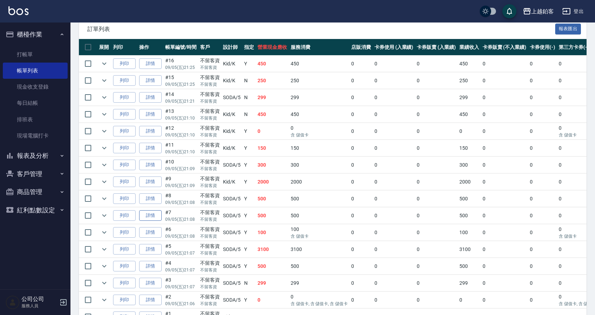
click at [158, 217] on link "詳情" at bounding box center [150, 215] width 23 height 11
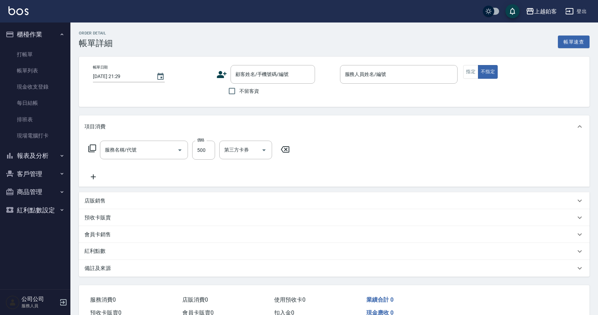
type input "2025/09/05 21:08"
checkbox input "true"
type input "SODA-5"
type input "一般洗剪(5)"
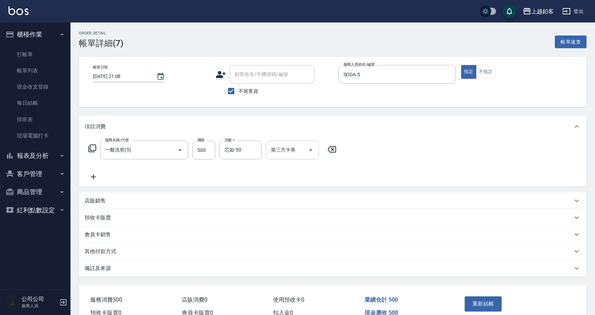
drag, startPoint x: 308, startPoint y: 151, endPoint x: 307, endPoint y: 157, distance: 6.0
click at [308, 151] on icon "Open" at bounding box center [310, 150] width 8 height 8
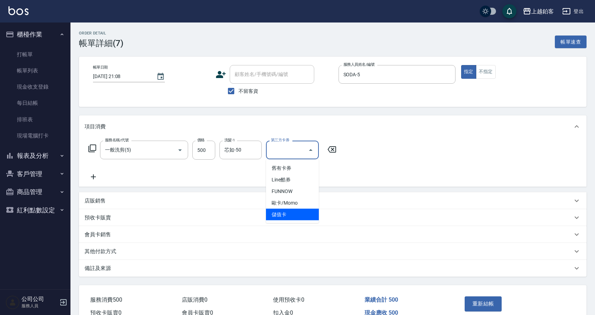
click at [296, 218] on span "儲值卡" at bounding box center [292, 215] width 53 height 12
type input "儲值卡"
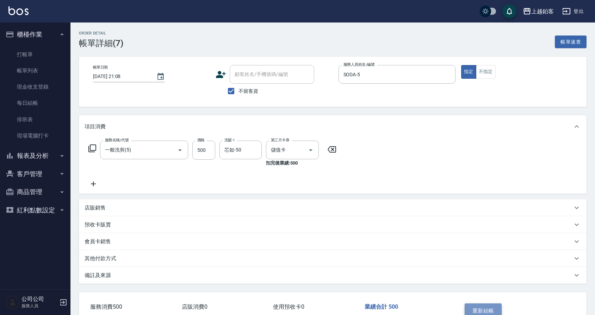
click at [487, 307] on button "重新結帳" at bounding box center [482, 311] width 37 height 15
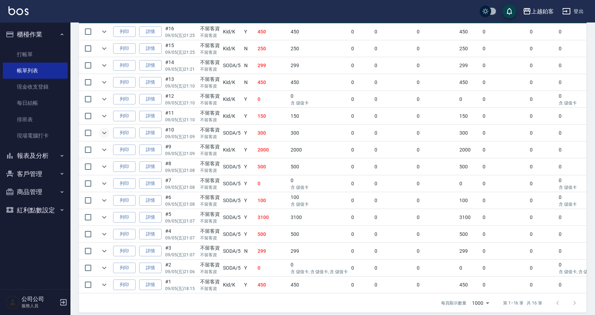
scroll to position [190, 0]
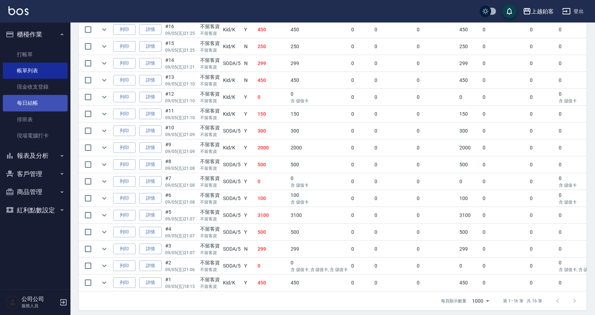
click at [39, 105] on link "每日結帳" at bounding box center [35, 103] width 65 height 16
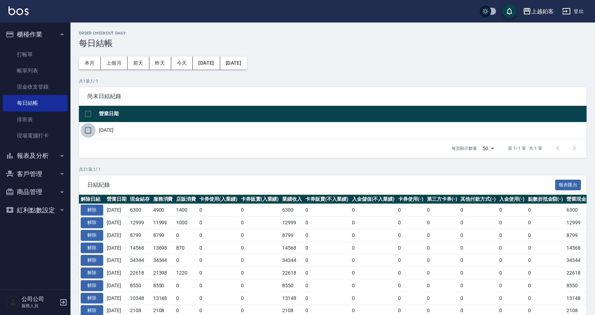
click at [91, 127] on input "checkbox" at bounding box center [88, 130] width 15 height 15
checkbox input "true"
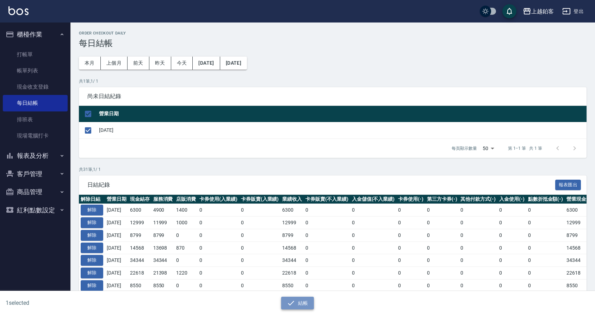
click at [302, 306] on button "結帳" at bounding box center [297, 303] width 33 height 13
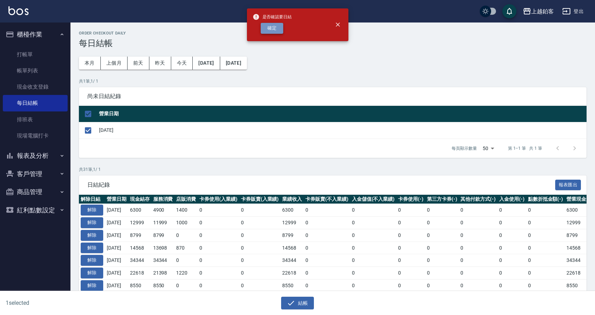
click at [269, 26] on button "確定" at bounding box center [271, 28] width 23 height 11
checkbox input "false"
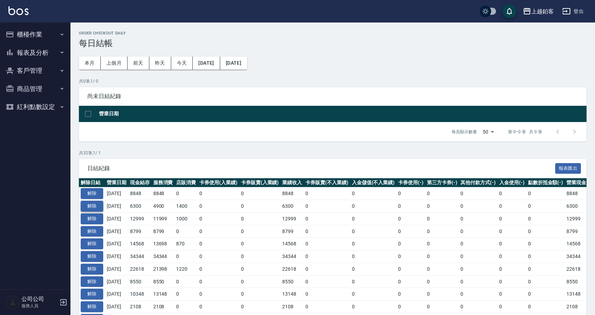
scroll to position [0, 0]
click at [92, 195] on button "解除" at bounding box center [91, 193] width 23 height 11
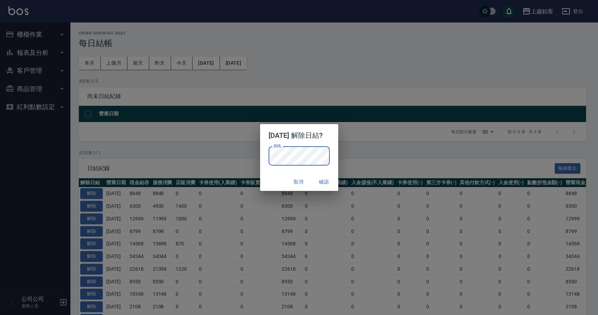
click at [327, 178] on button "確認" at bounding box center [324, 182] width 23 height 13
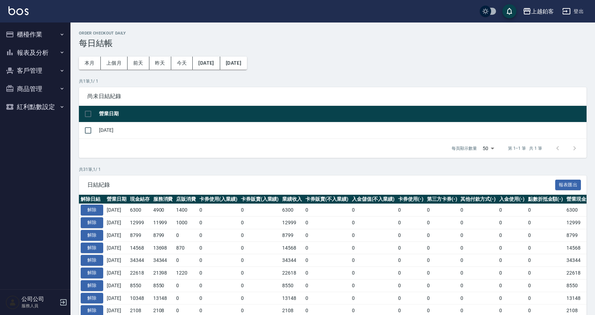
scroll to position [0, 0]
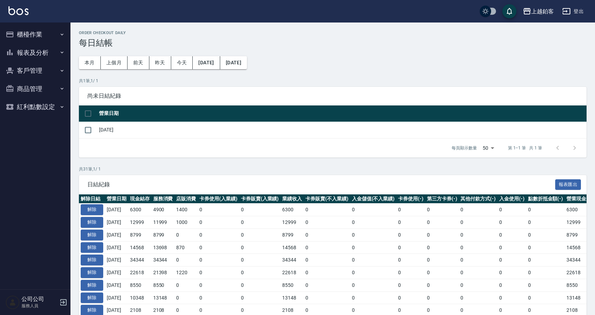
click at [53, 39] on button "櫃檯作業" at bounding box center [35, 34] width 65 height 18
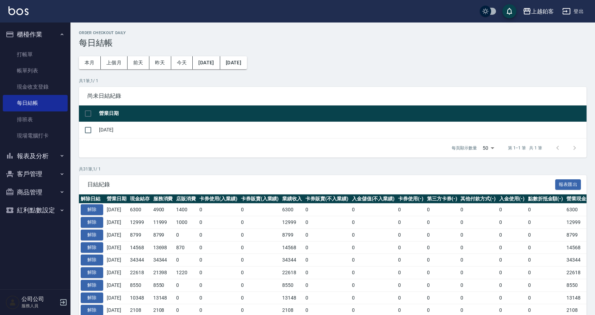
scroll to position [0, 0]
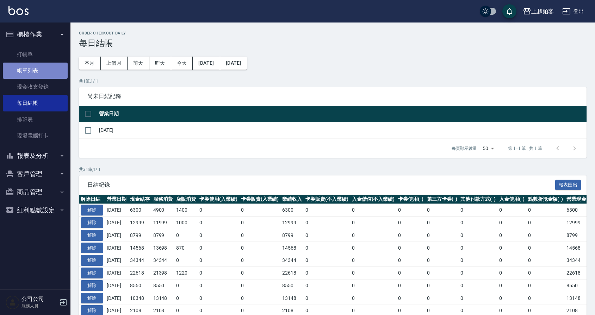
click at [38, 74] on link "帳單列表" at bounding box center [35, 71] width 65 height 16
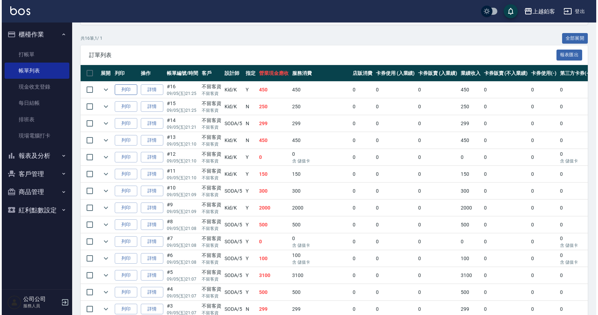
scroll to position [131, 0]
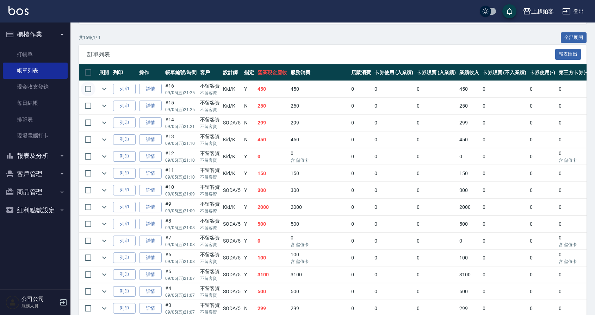
click at [93, 90] on input "checkbox" at bounding box center [88, 89] width 15 height 15
checkbox input "true"
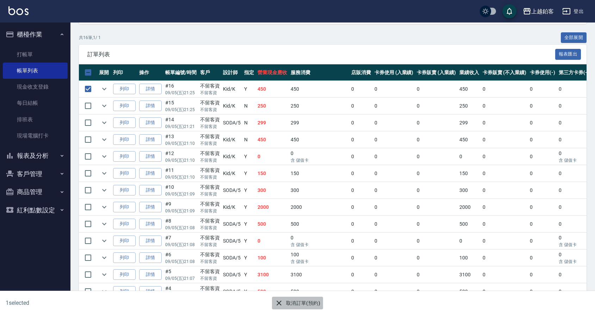
click at [294, 306] on button "取消訂單(預約)" at bounding box center [297, 303] width 51 height 13
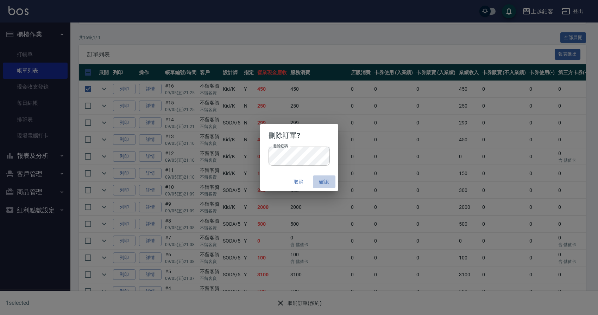
click at [334, 184] on button "確認" at bounding box center [324, 182] width 23 height 13
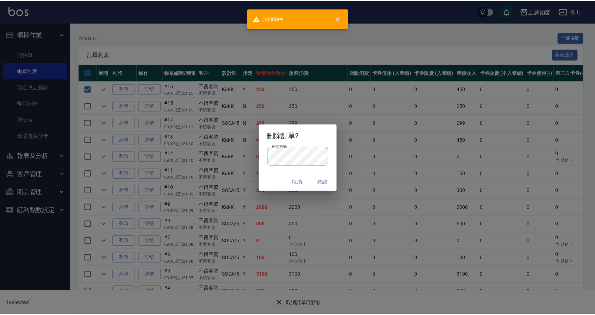
scroll to position [0, 0]
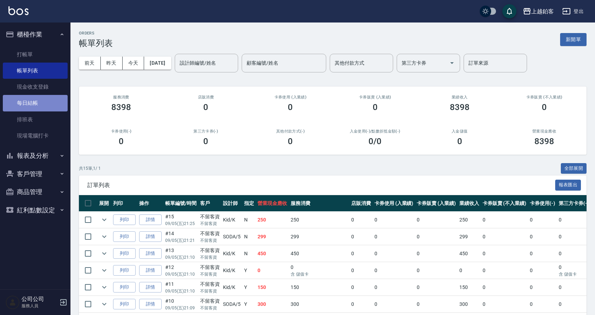
click at [32, 106] on link "每日結帳" at bounding box center [35, 103] width 65 height 16
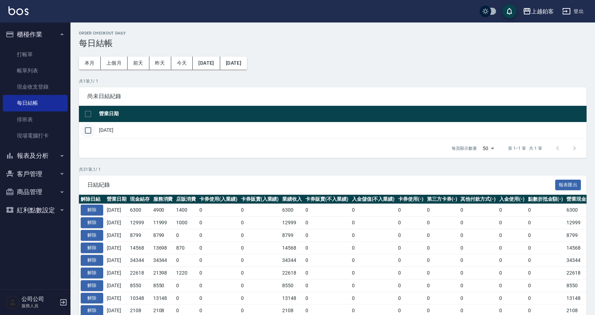
click at [94, 138] on td at bounding box center [88, 130] width 18 height 17
click at [94, 134] on input "checkbox" at bounding box center [88, 130] width 15 height 15
checkbox input "true"
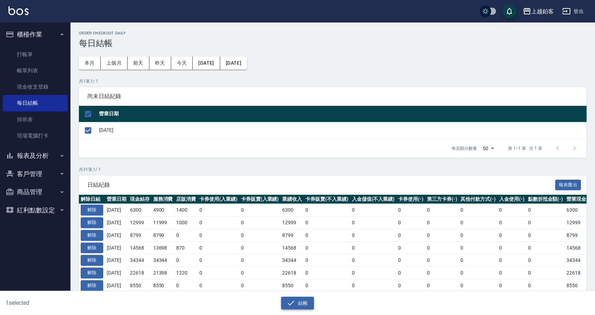
click at [303, 302] on button "結帳" at bounding box center [297, 303] width 33 height 13
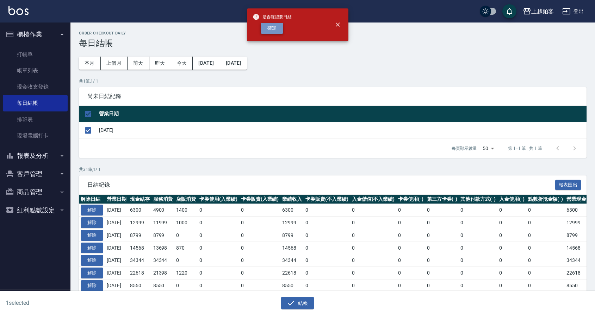
click at [266, 29] on button "確定" at bounding box center [271, 28] width 23 height 11
checkbox input "false"
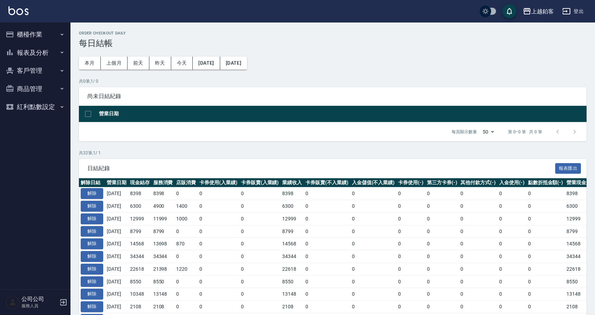
click at [31, 47] on button "報表及分析" at bounding box center [35, 53] width 65 height 18
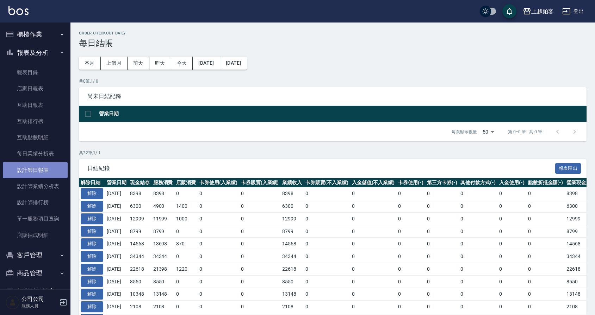
click at [47, 173] on link "設計師日報表" at bounding box center [35, 170] width 65 height 16
